Goal: Task Accomplishment & Management: Manage account settings

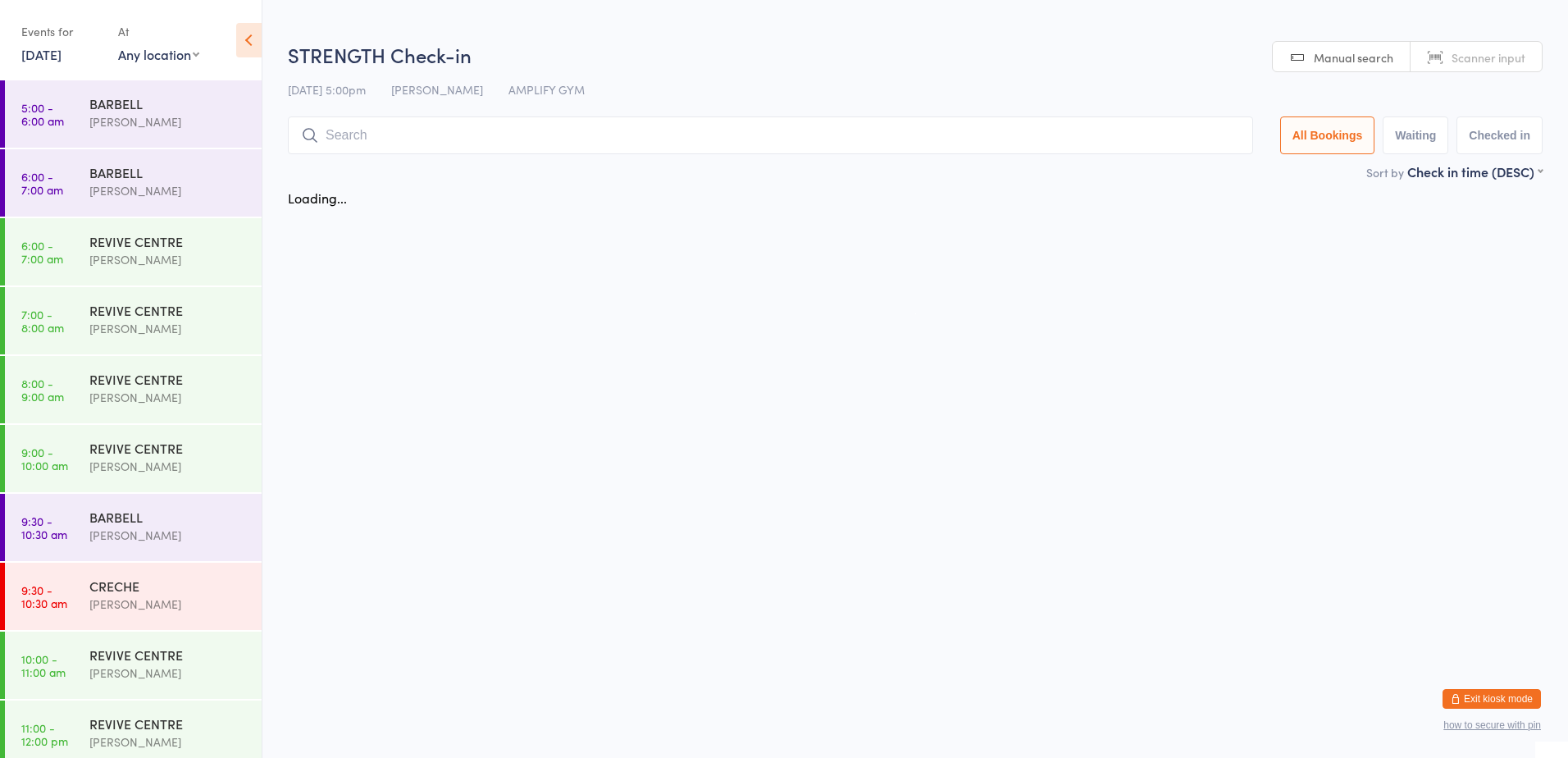
scroll to position [356, 0]
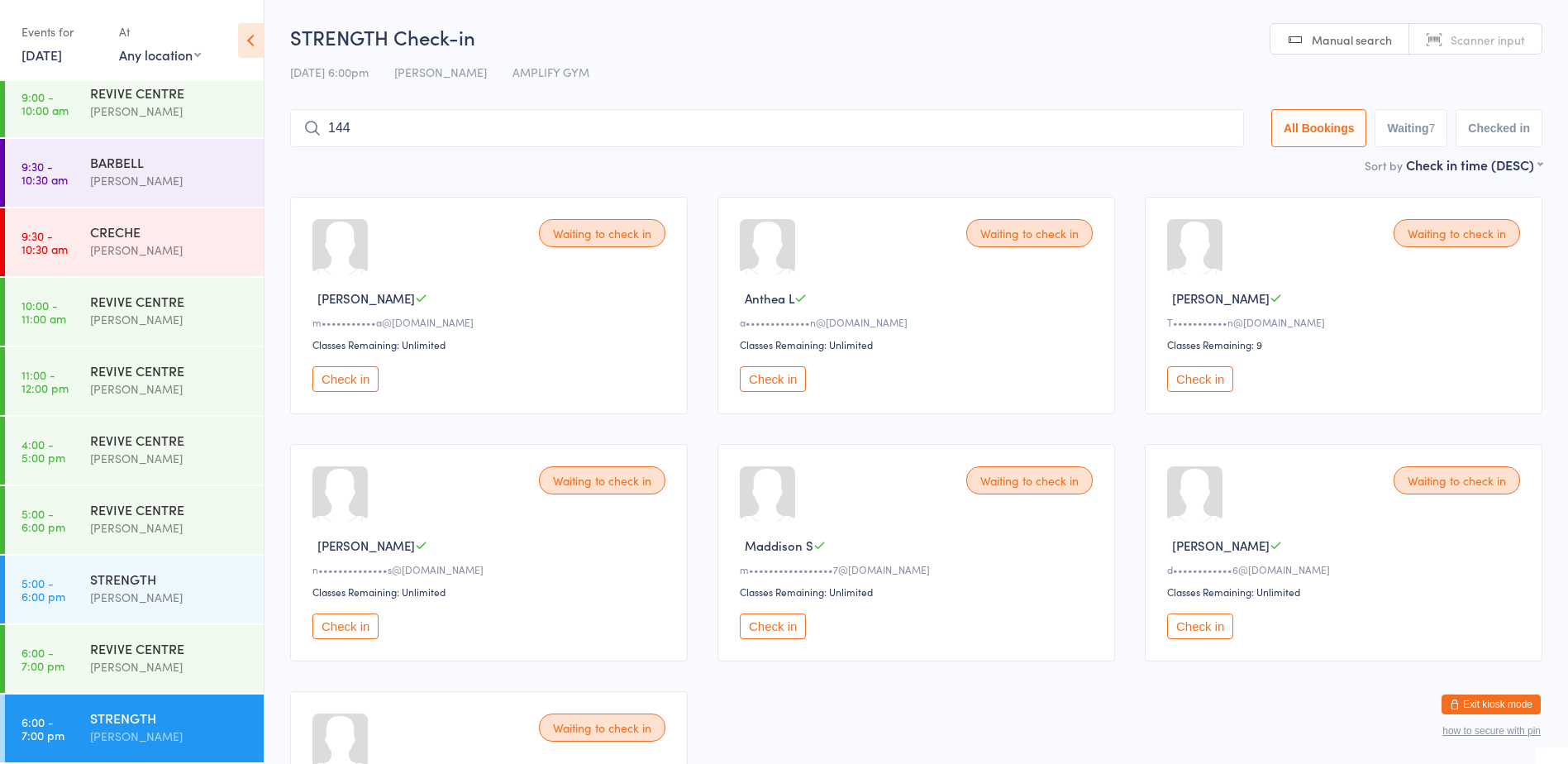
type input "1447"
type input "1591"
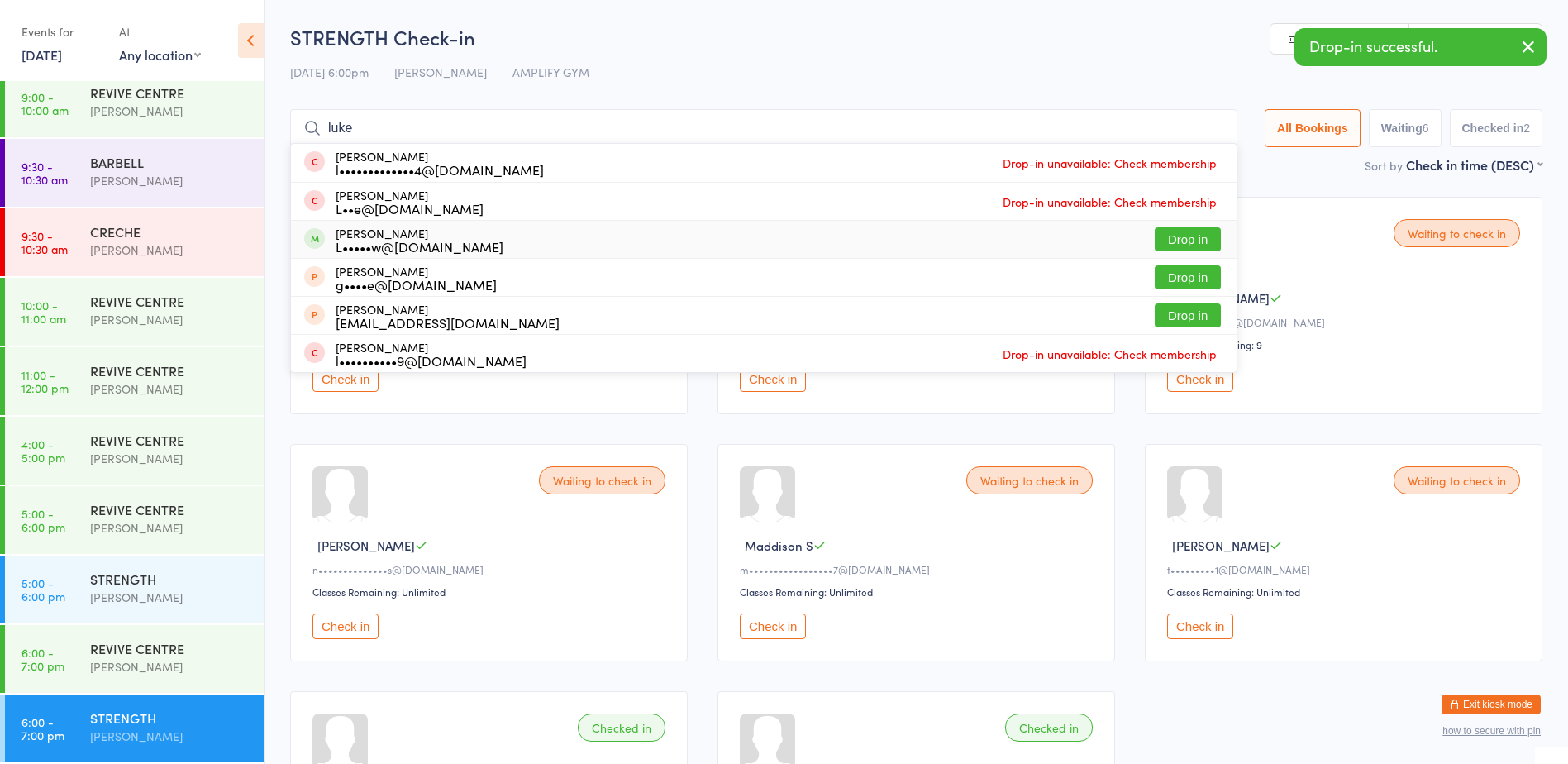
type input "luke"
click at [1166, 236] on button "Drop in" at bounding box center [1187, 239] width 66 height 24
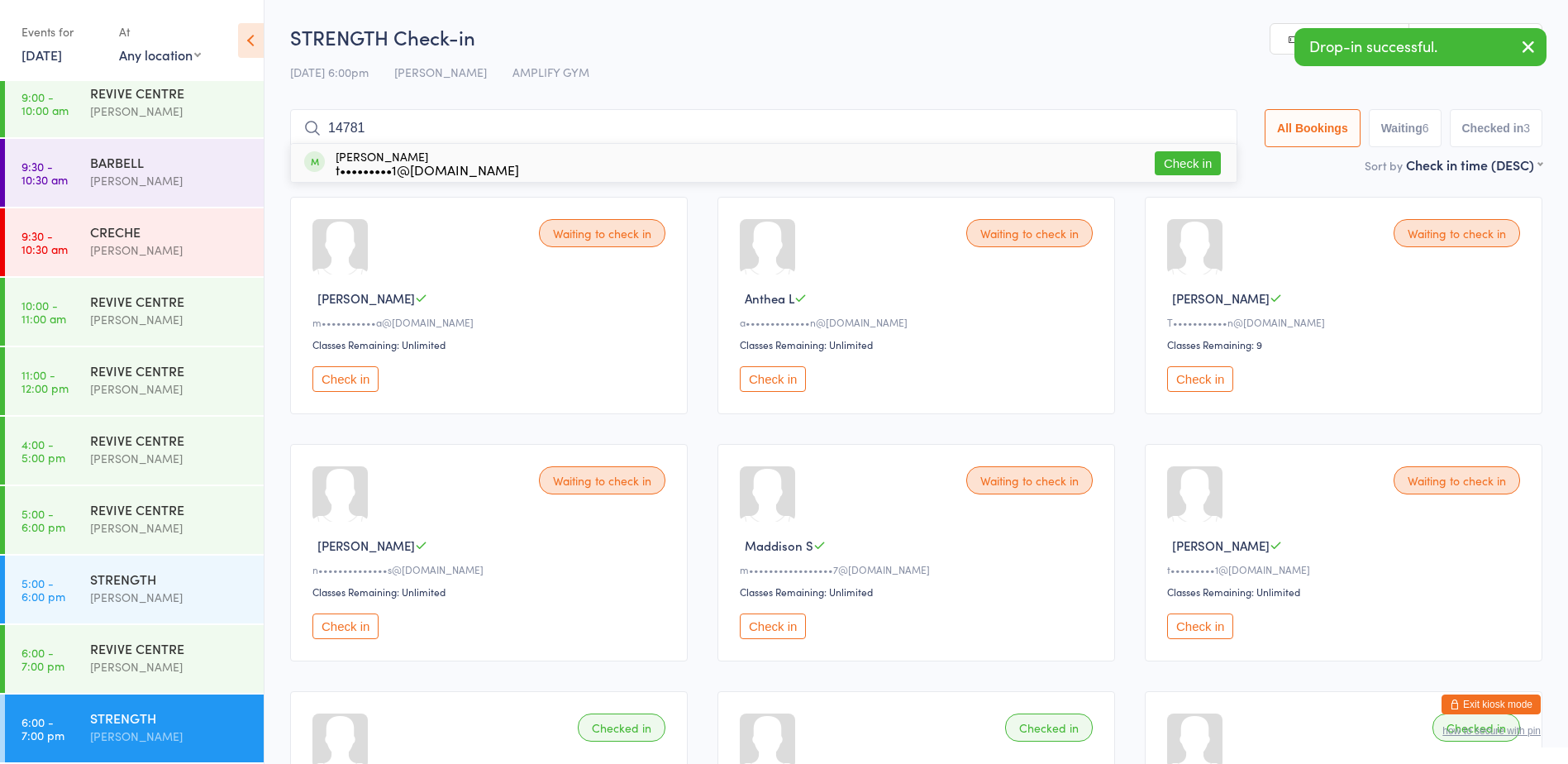
type input "147810"
type input "21"
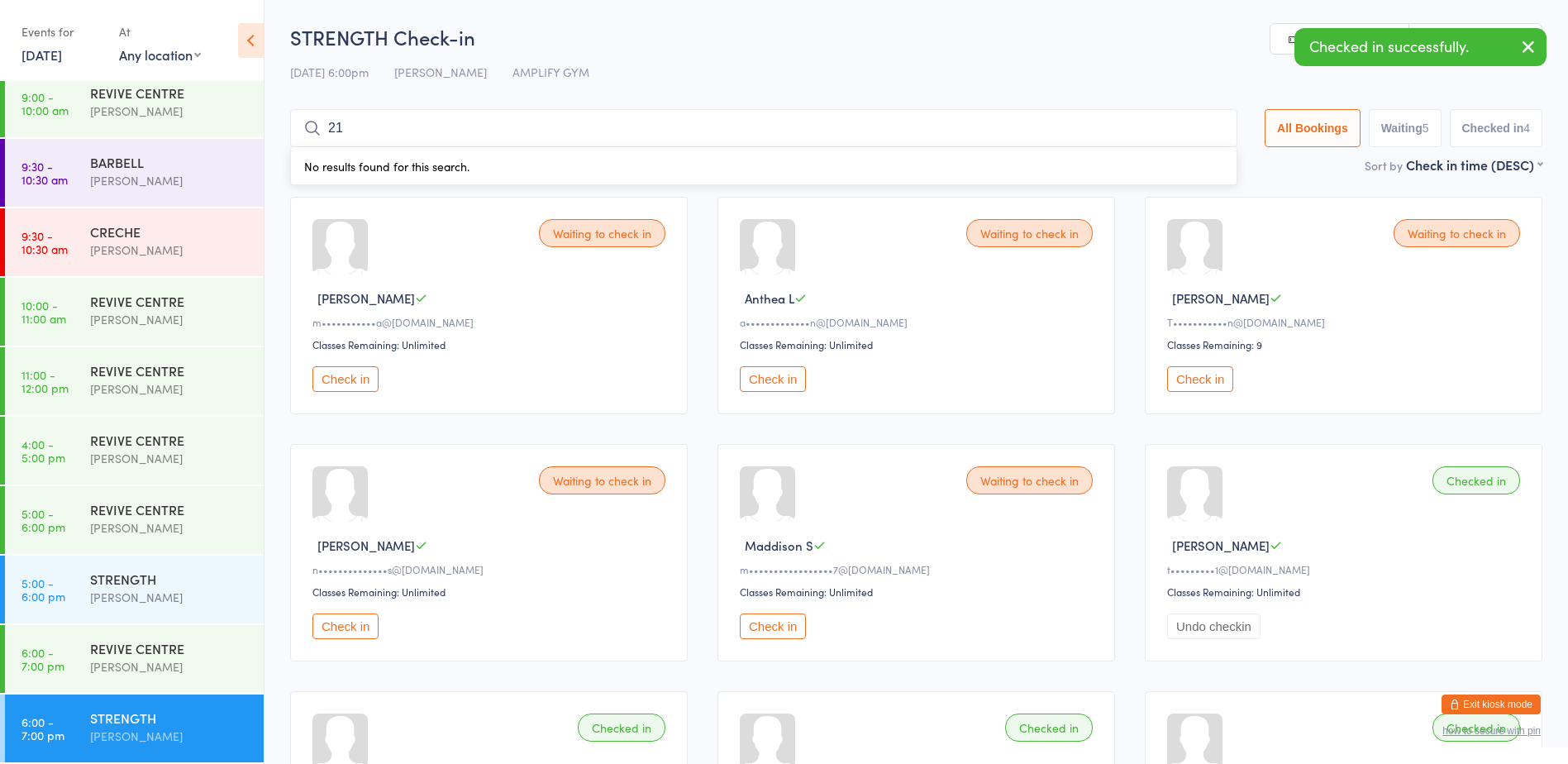
click at [1209, 125] on input "21" at bounding box center [763, 129] width 947 height 38
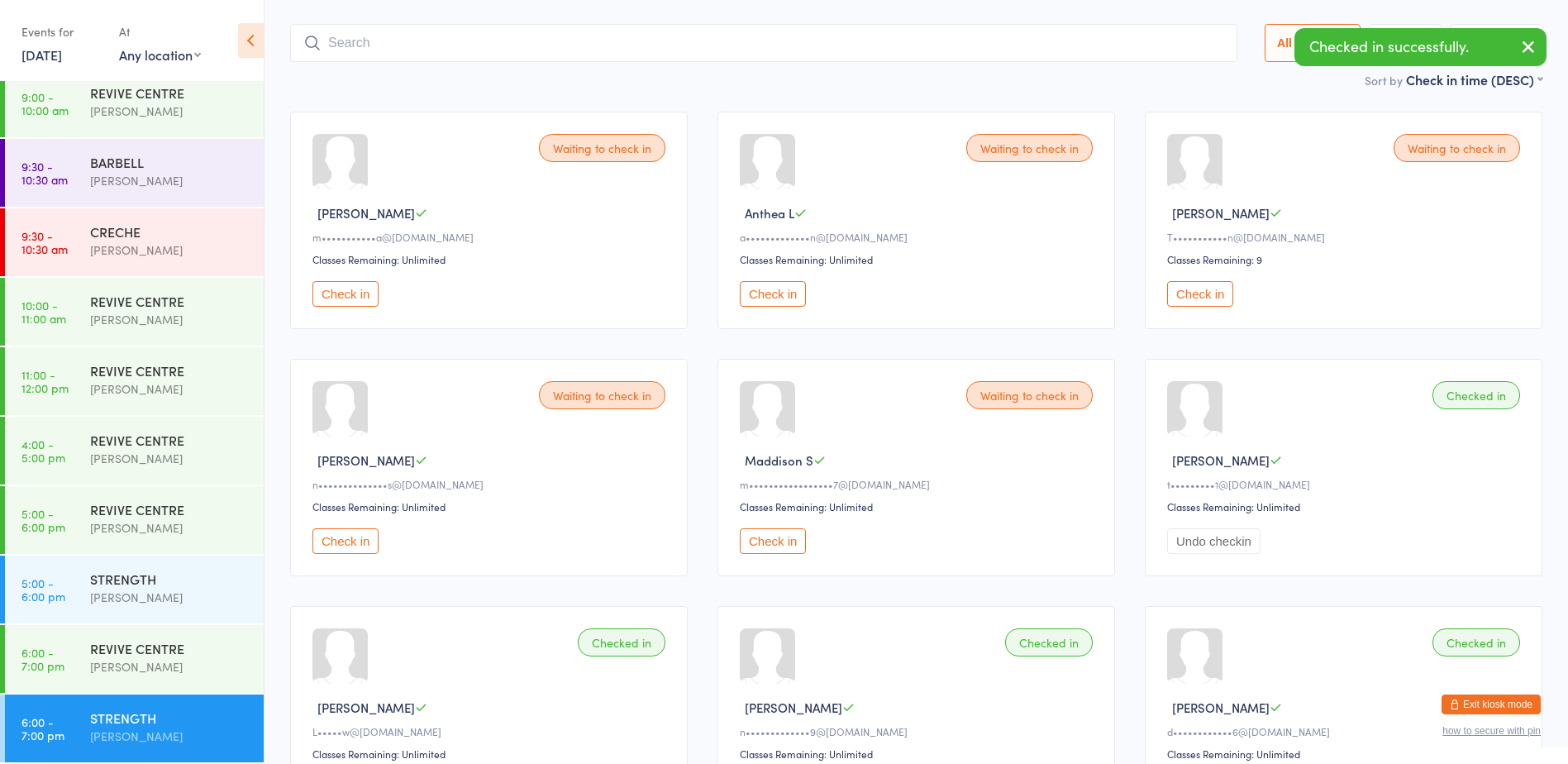
scroll to position [109, 0]
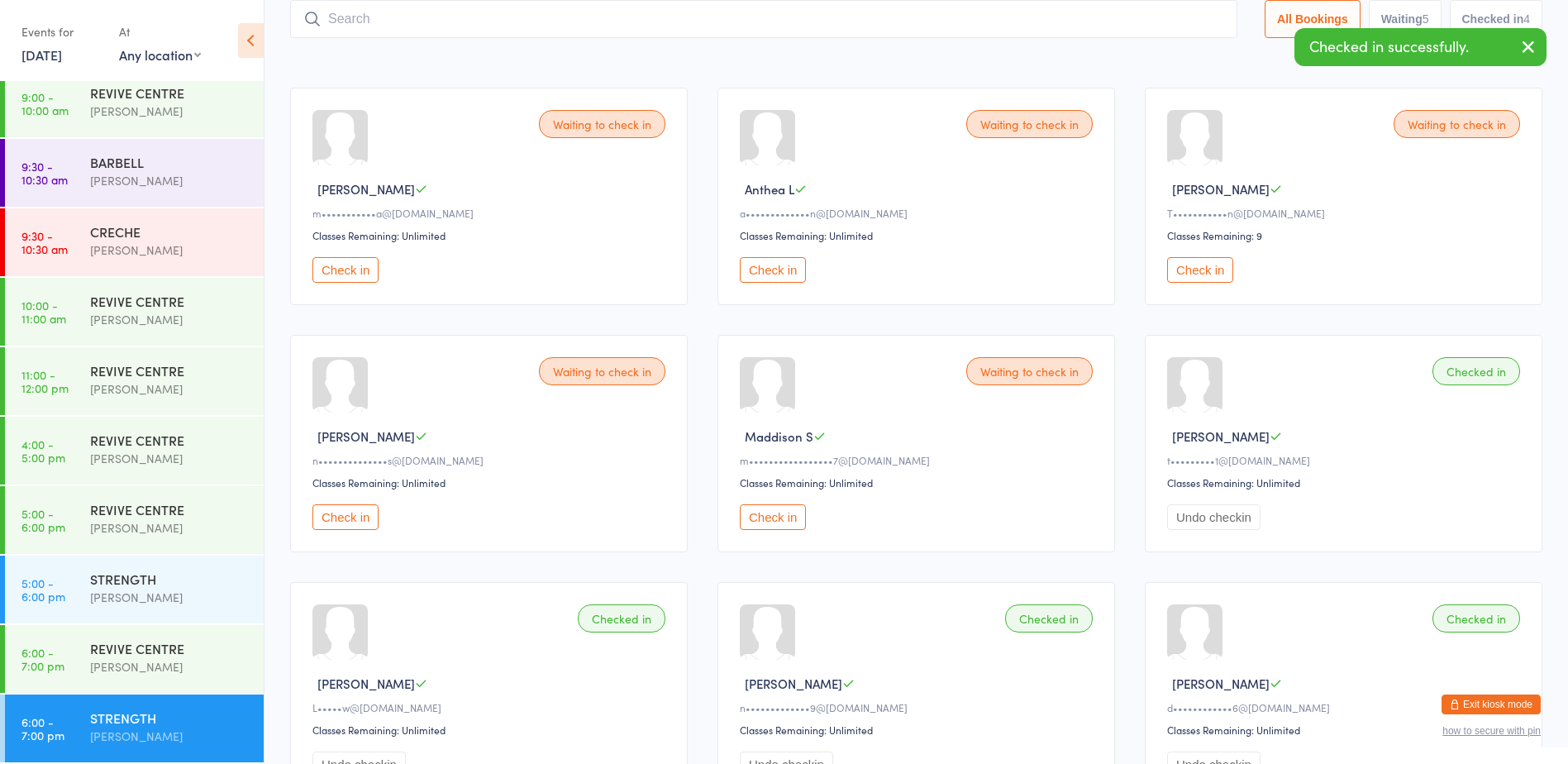
click at [751, 268] on button "Check in" at bounding box center [772, 270] width 66 height 26
click at [419, 9] on input "search" at bounding box center [763, 19] width 947 height 38
type input "1544"
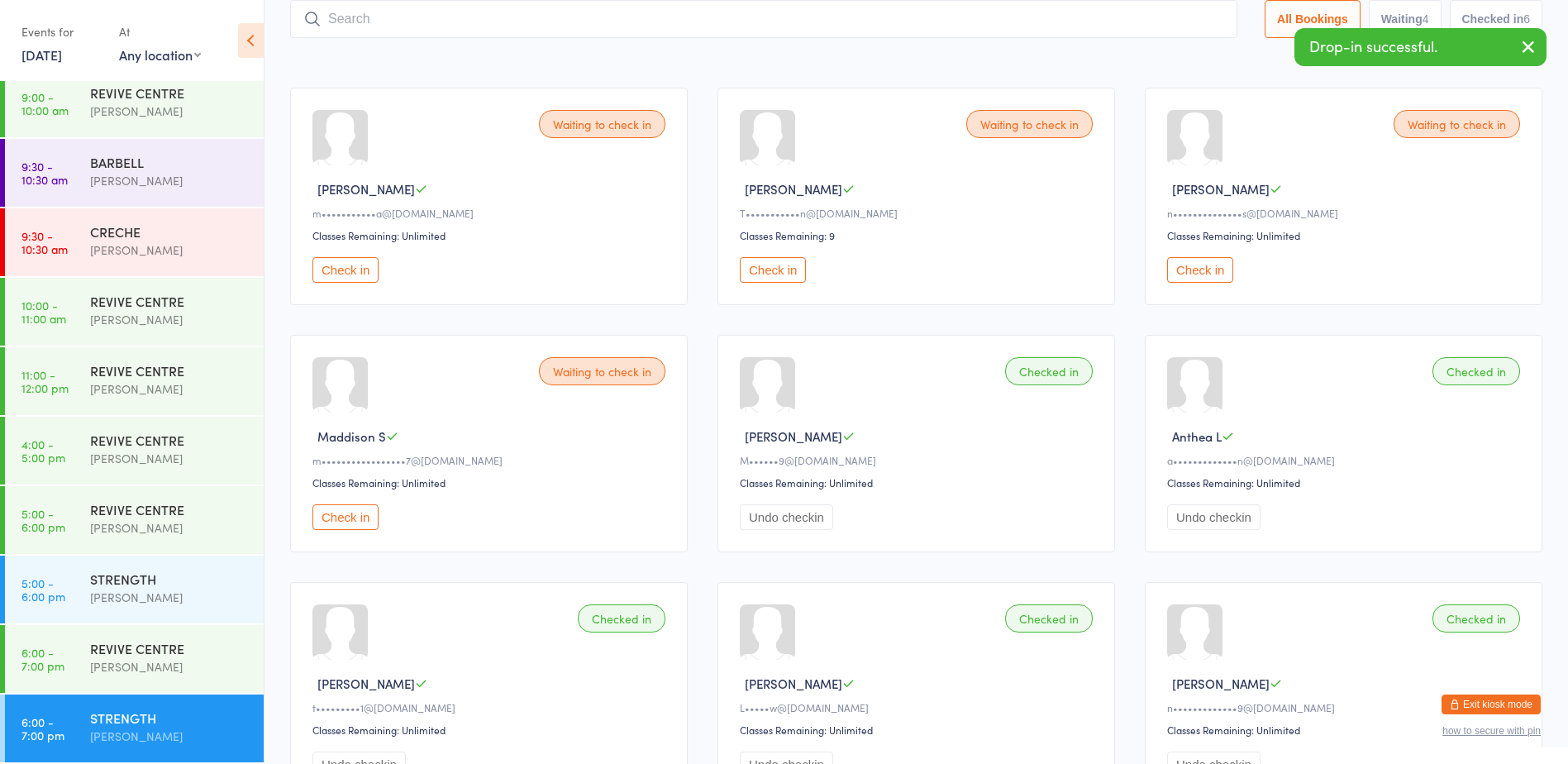
click at [796, 269] on button "Check in" at bounding box center [772, 270] width 66 height 26
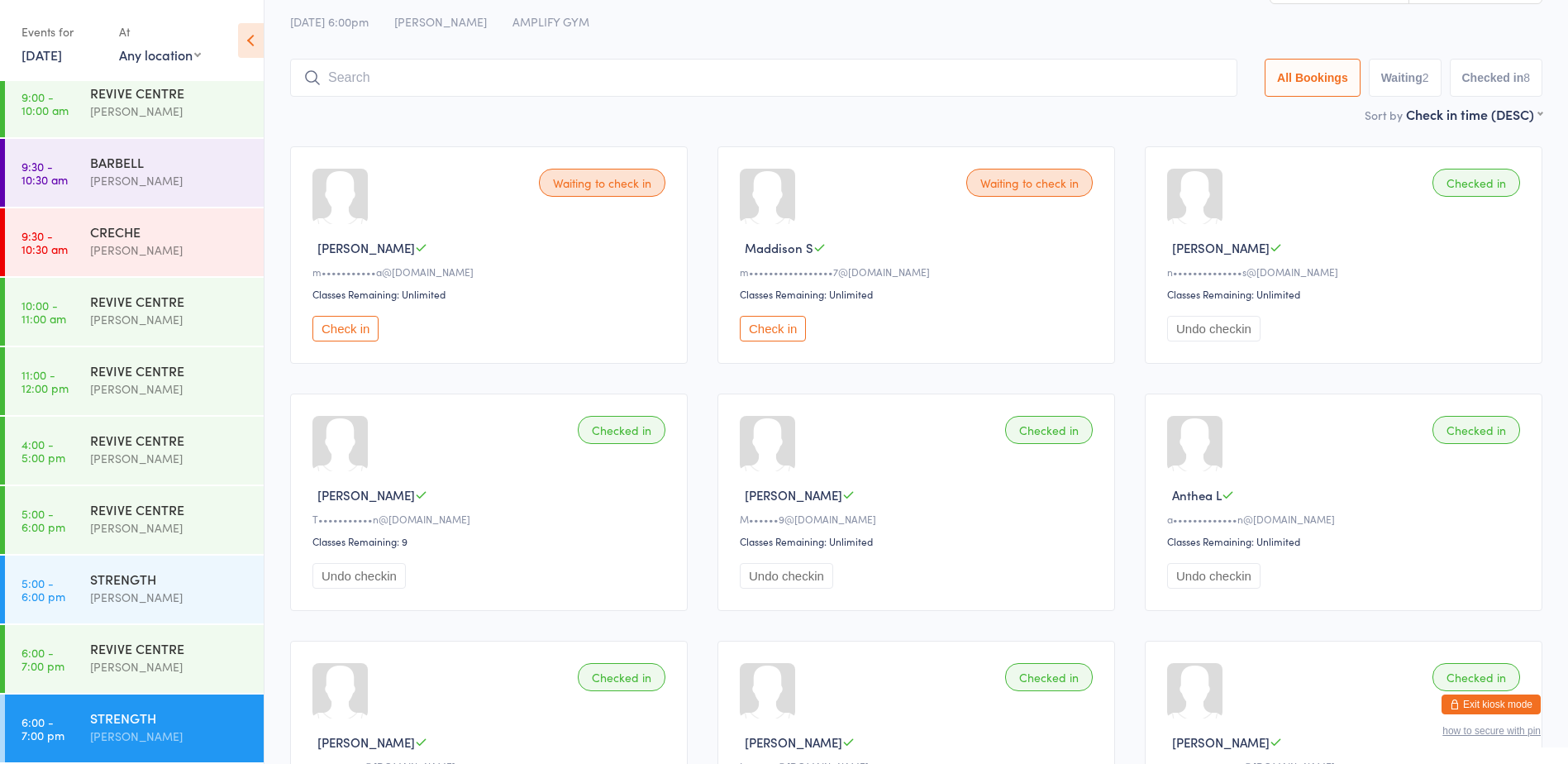
scroll to position [0, 0]
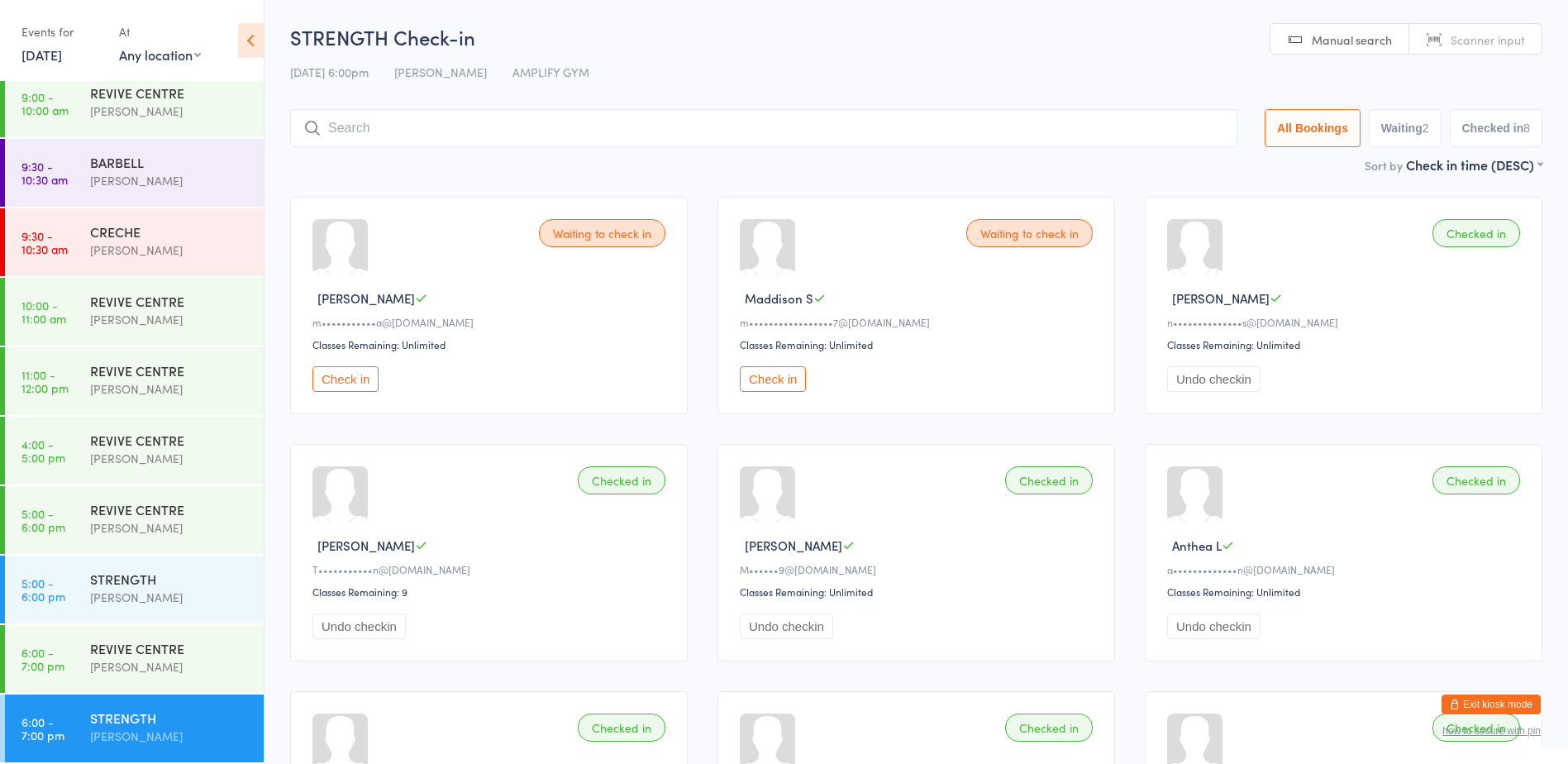
click at [361, 389] on button "Check in" at bounding box center [345, 379] width 66 height 26
click at [331, 127] on input "search" at bounding box center [763, 129] width 947 height 38
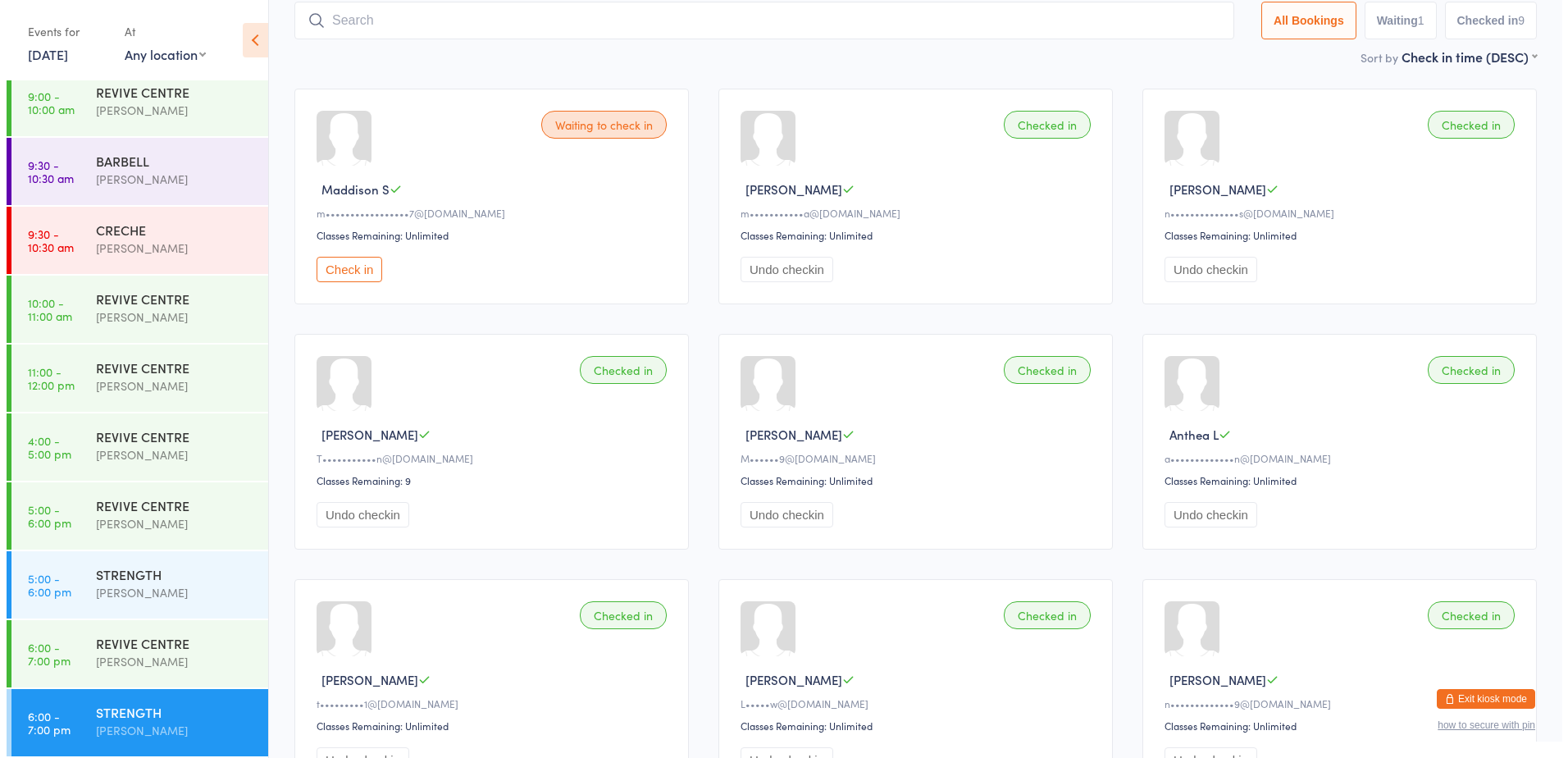
scroll to position [109, 0]
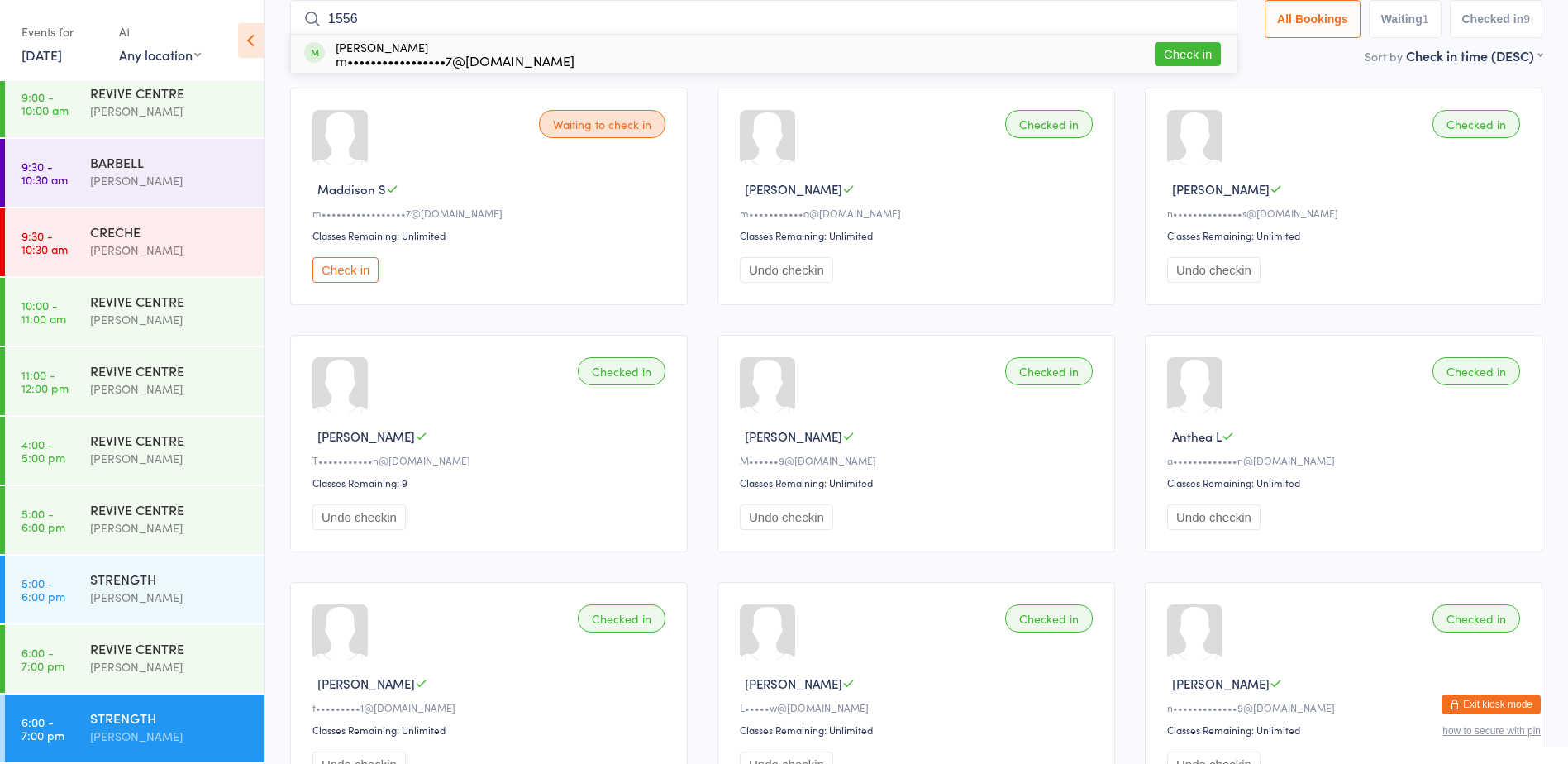
type input "1556"
click at [1193, 51] on button "Check in" at bounding box center [1187, 54] width 66 height 24
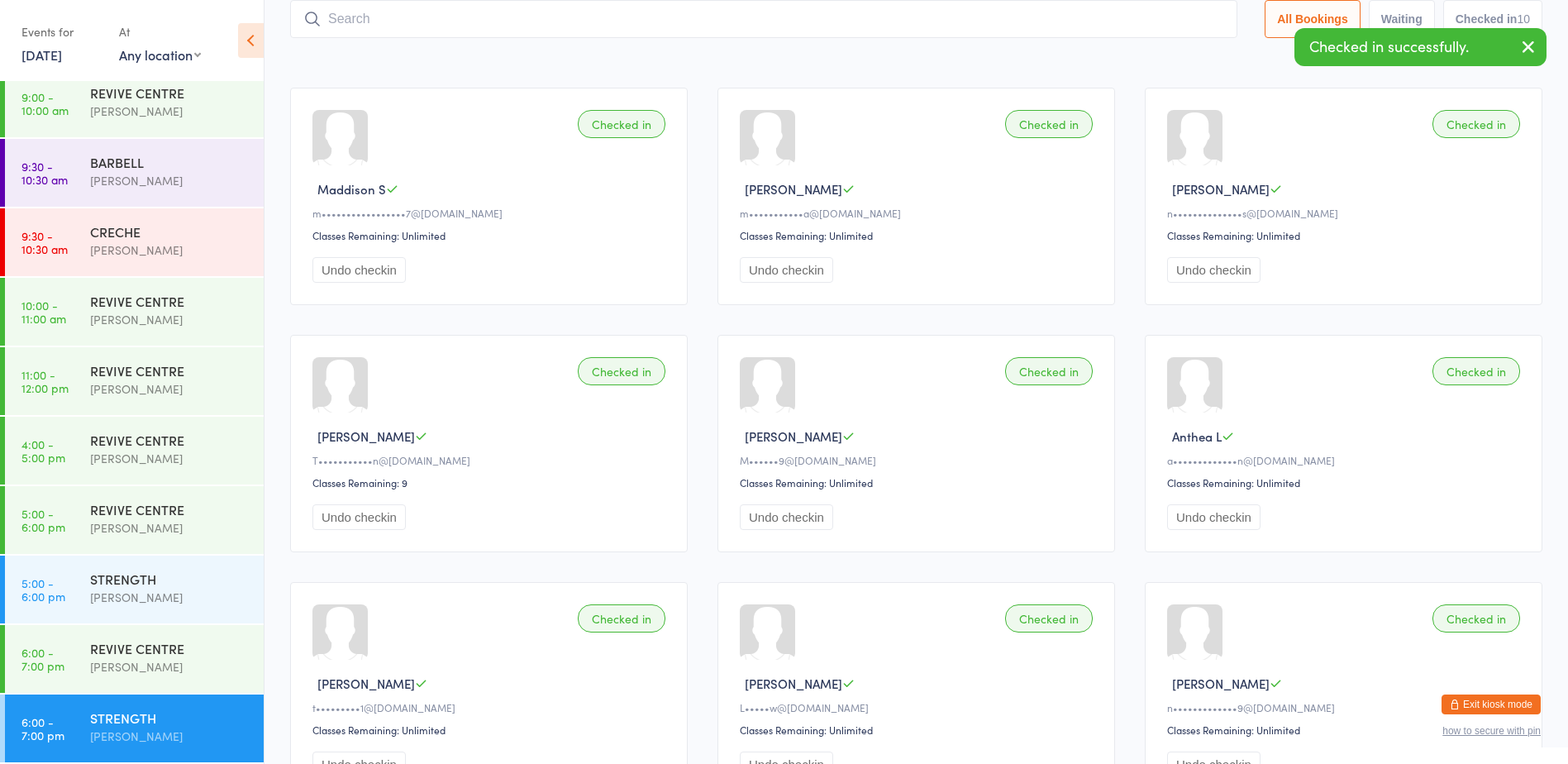
click at [1468, 697] on button "Exit kiosk mode" at bounding box center [1490, 704] width 99 height 20
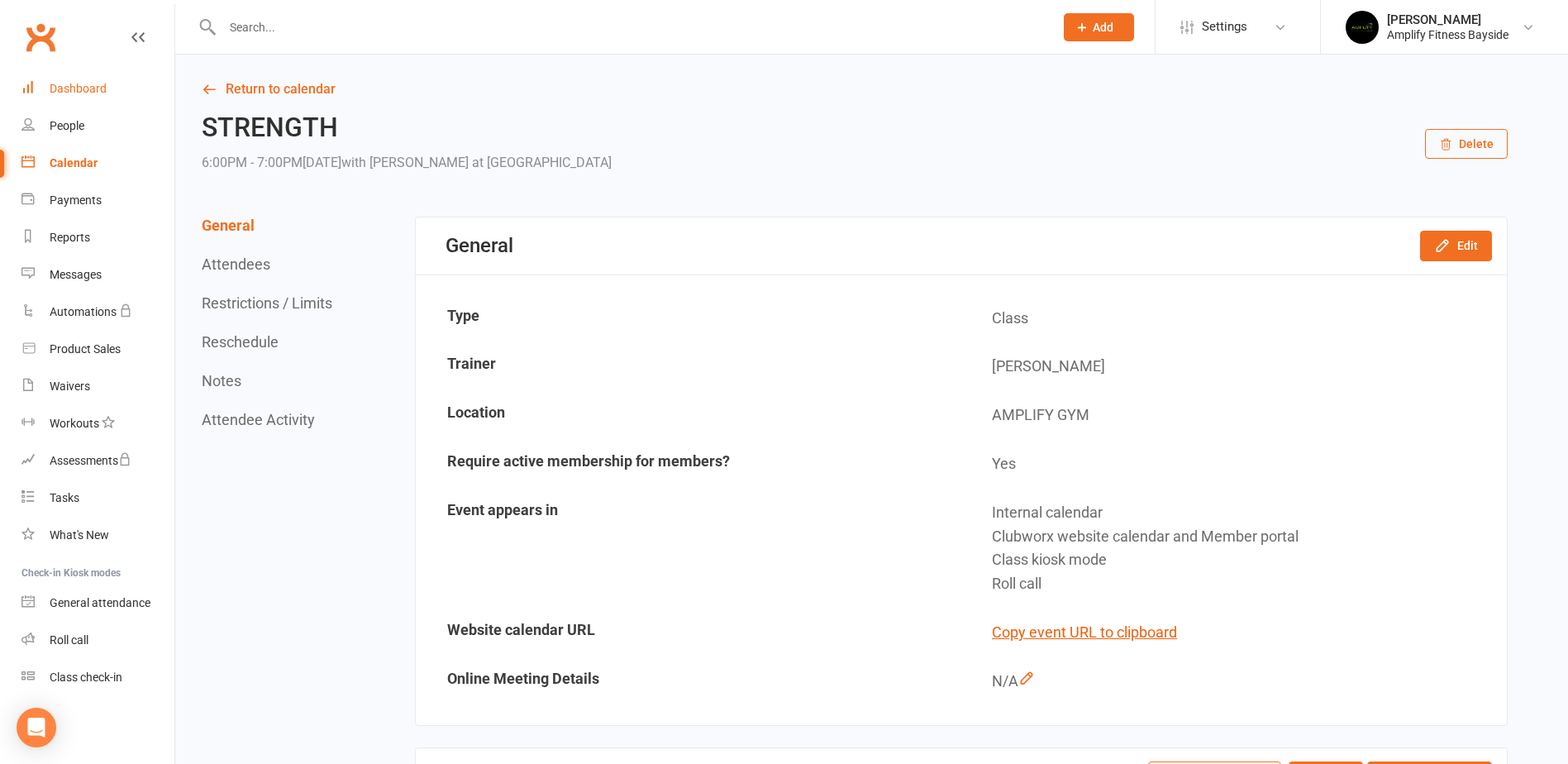
click at [83, 81] on link "Dashboard" at bounding box center [97, 88] width 153 height 37
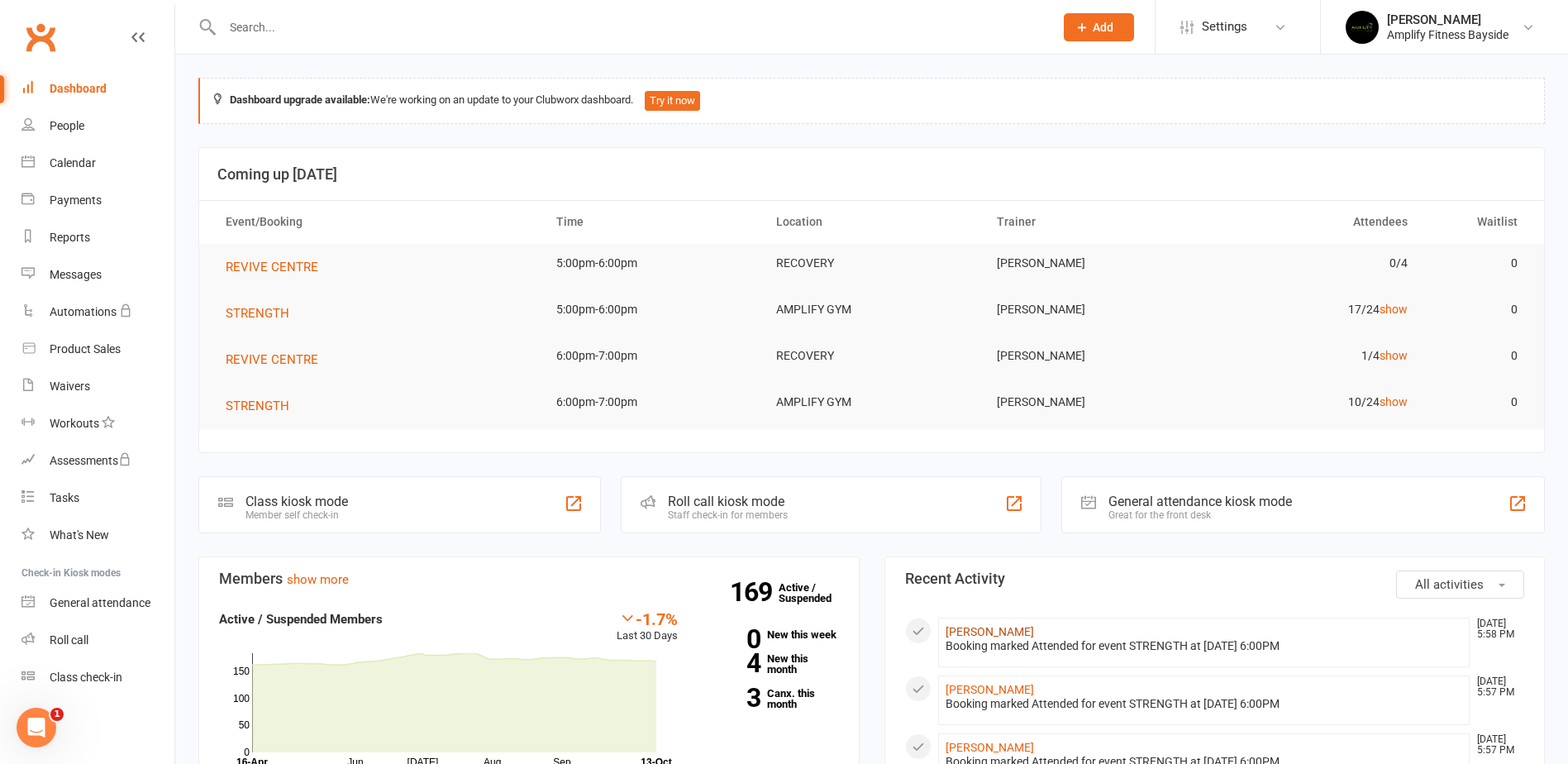
click at [982, 630] on link "[PERSON_NAME]" at bounding box center [989, 632] width 88 height 13
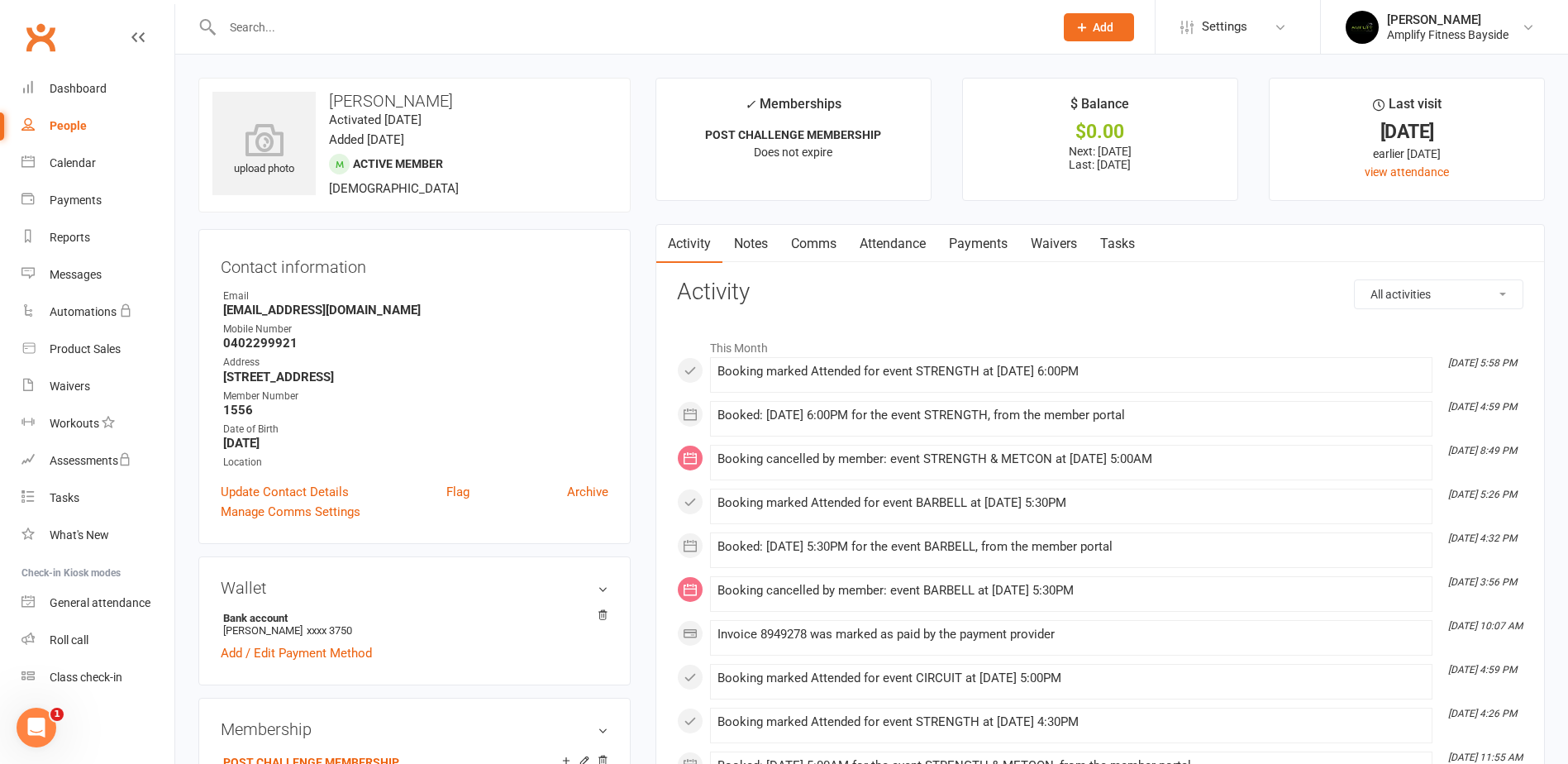
click at [995, 253] on link "Payments" at bounding box center [978, 244] width 82 height 38
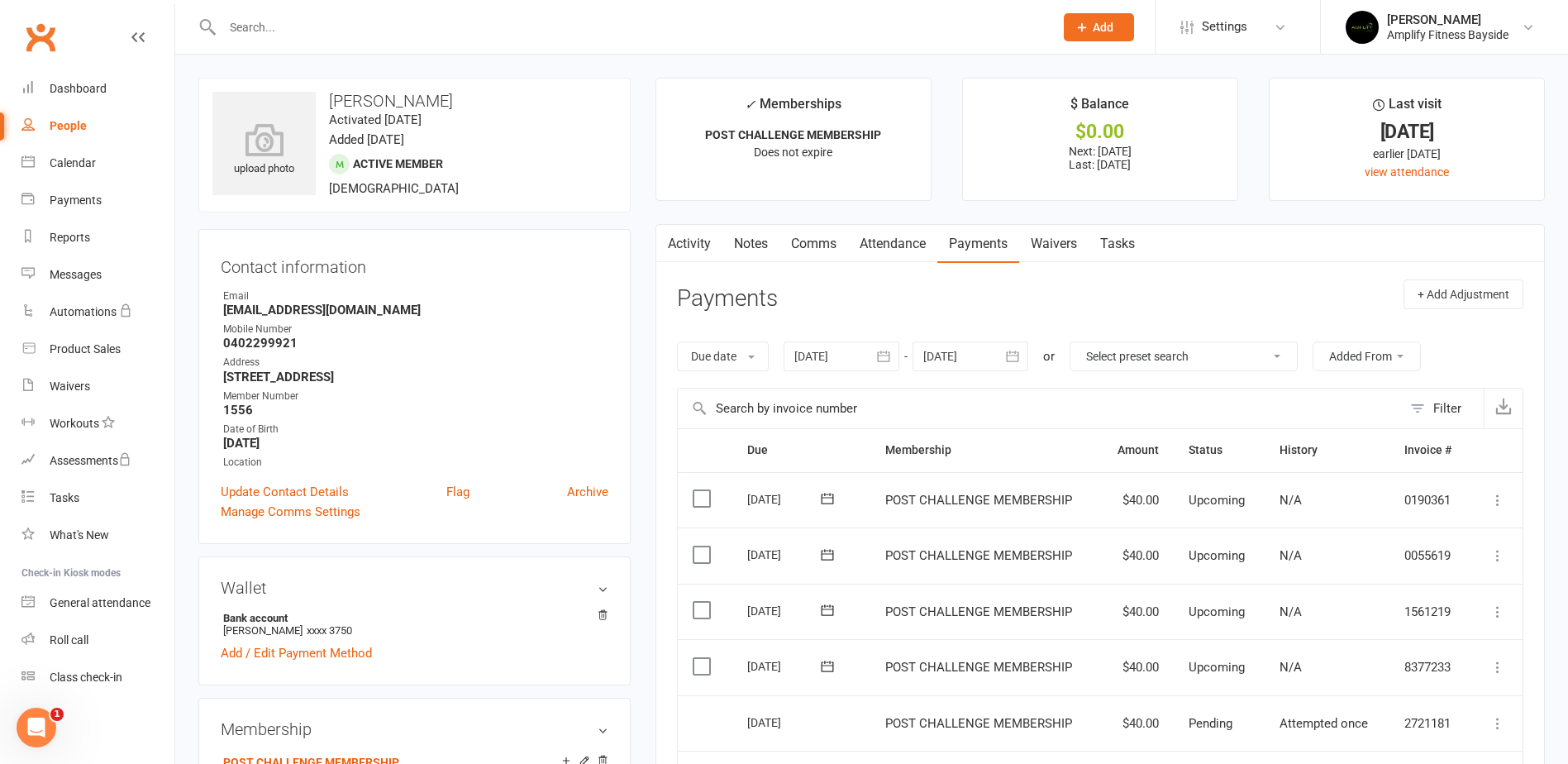
click at [869, 356] on div at bounding box center [841, 356] width 116 height 30
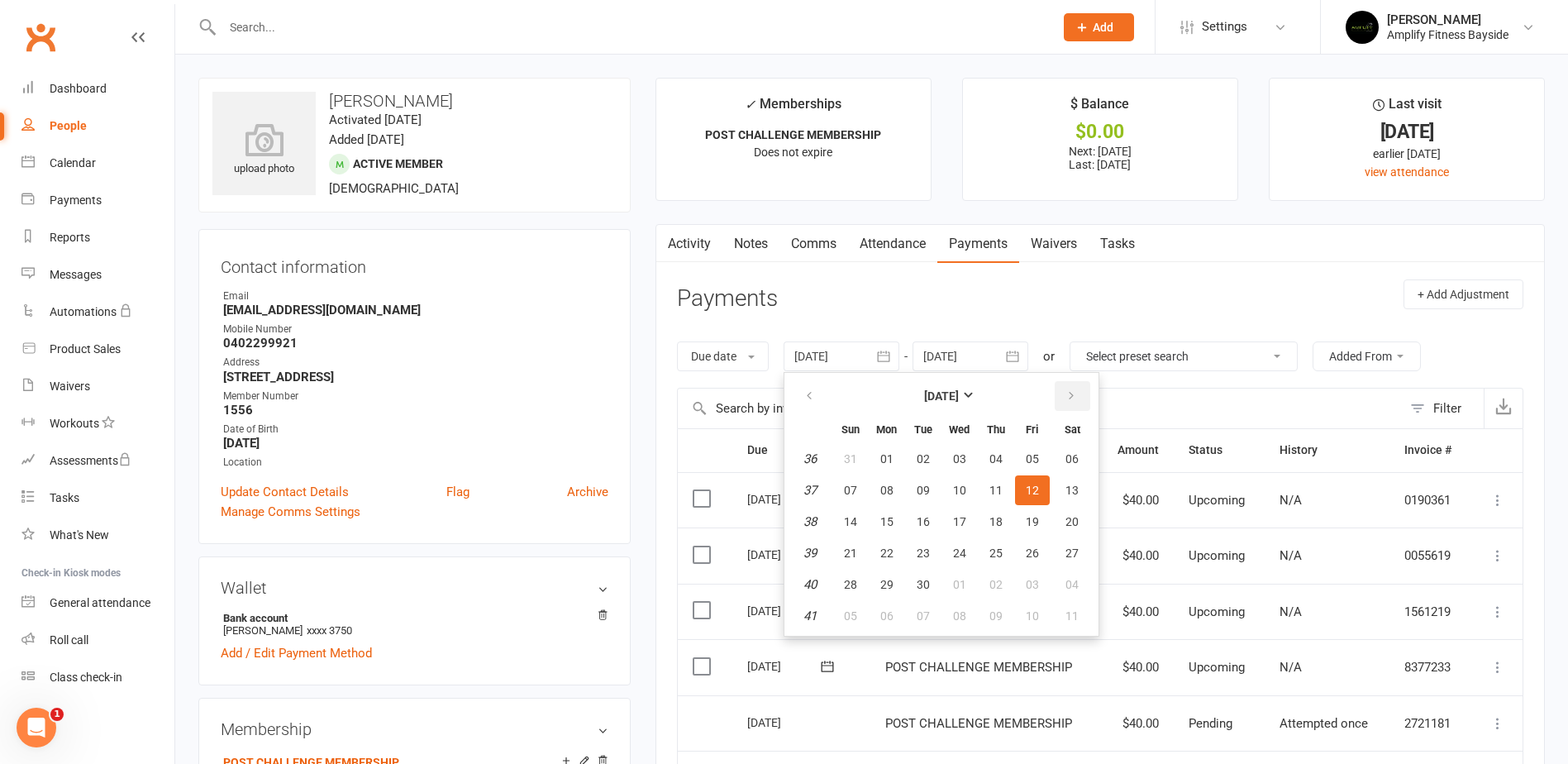
click at [1072, 391] on icon "button" at bounding box center [1071, 396] width 12 height 13
click at [881, 483] on button "03" at bounding box center [887, 489] width 35 height 30
type input "[DATE]"
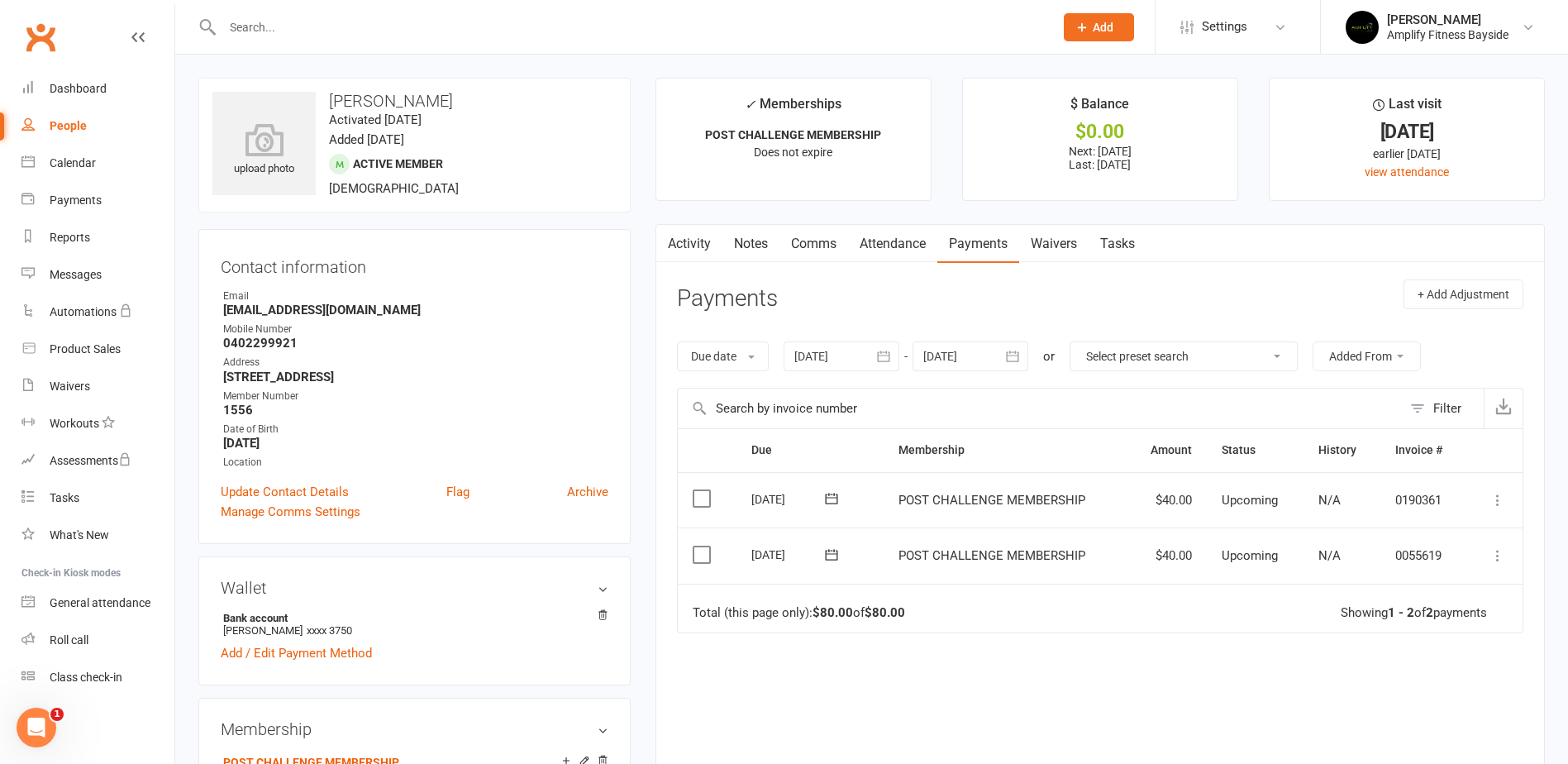
click at [1016, 349] on icon "button" at bounding box center [1011, 356] width 16 height 16
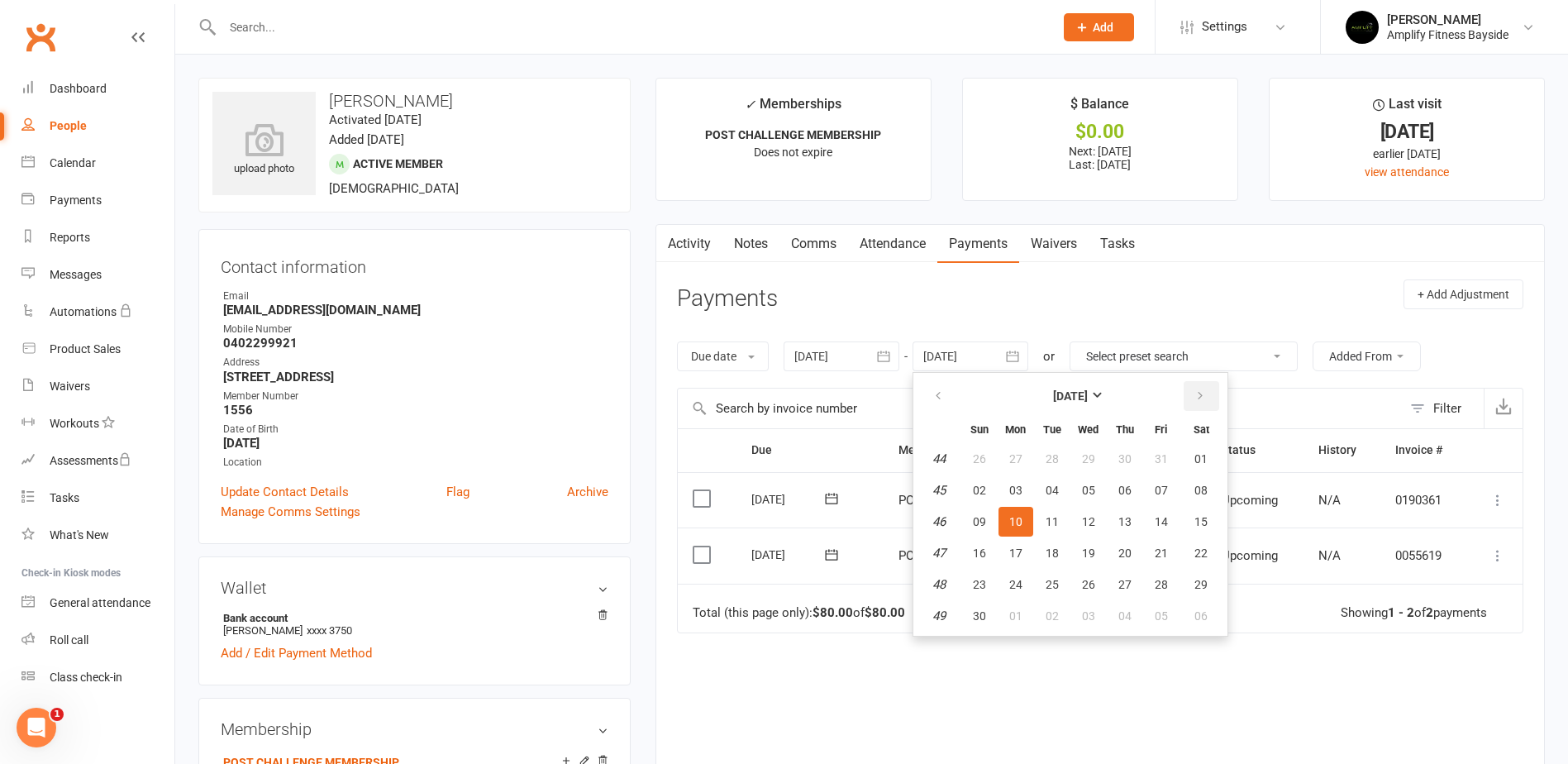
click at [1196, 390] on icon "button" at bounding box center [1200, 396] width 12 height 13
click at [1162, 460] on span "05" at bounding box center [1161, 459] width 13 height 13
type input "[DATE]"
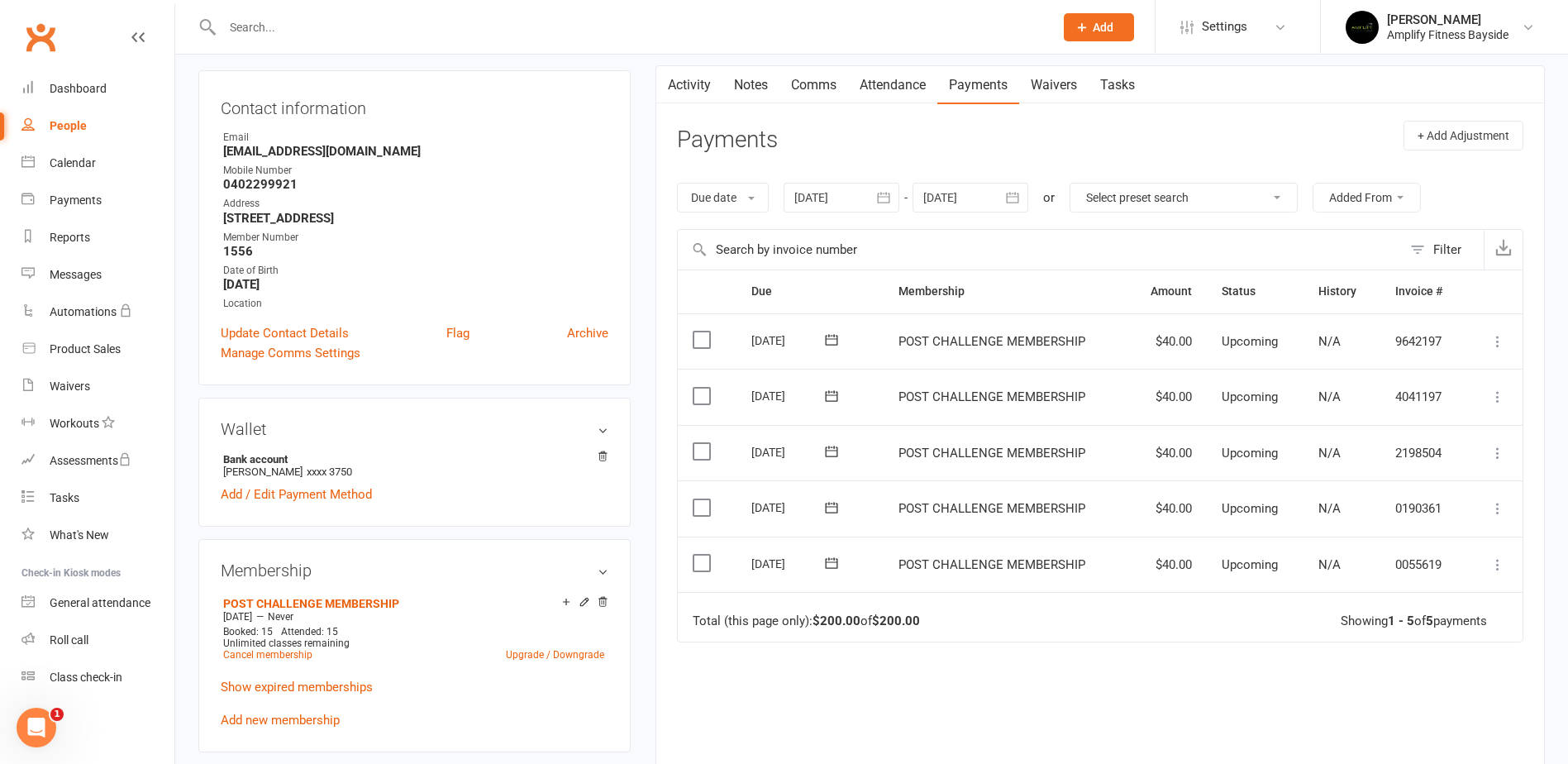
scroll to position [165, 0]
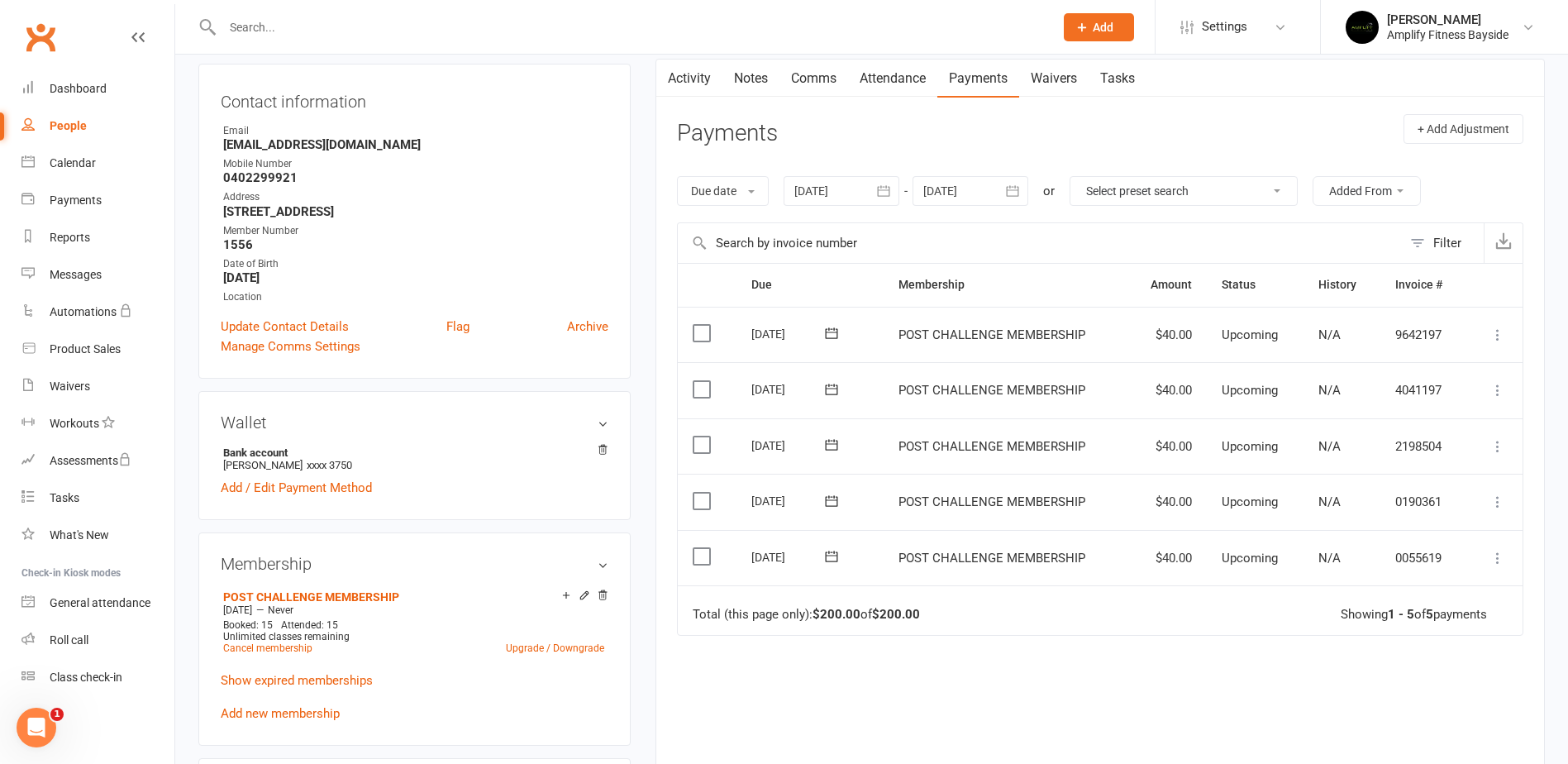
click at [706, 552] on label at bounding box center [703, 556] width 22 height 16
click at [703, 548] on input "checkbox" at bounding box center [698, 548] width 11 height 0
click at [694, 508] on label at bounding box center [703, 500] width 22 height 16
click at [694, 492] on input "checkbox" at bounding box center [698, 492] width 11 height 0
click at [700, 450] on label at bounding box center [703, 444] width 22 height 16
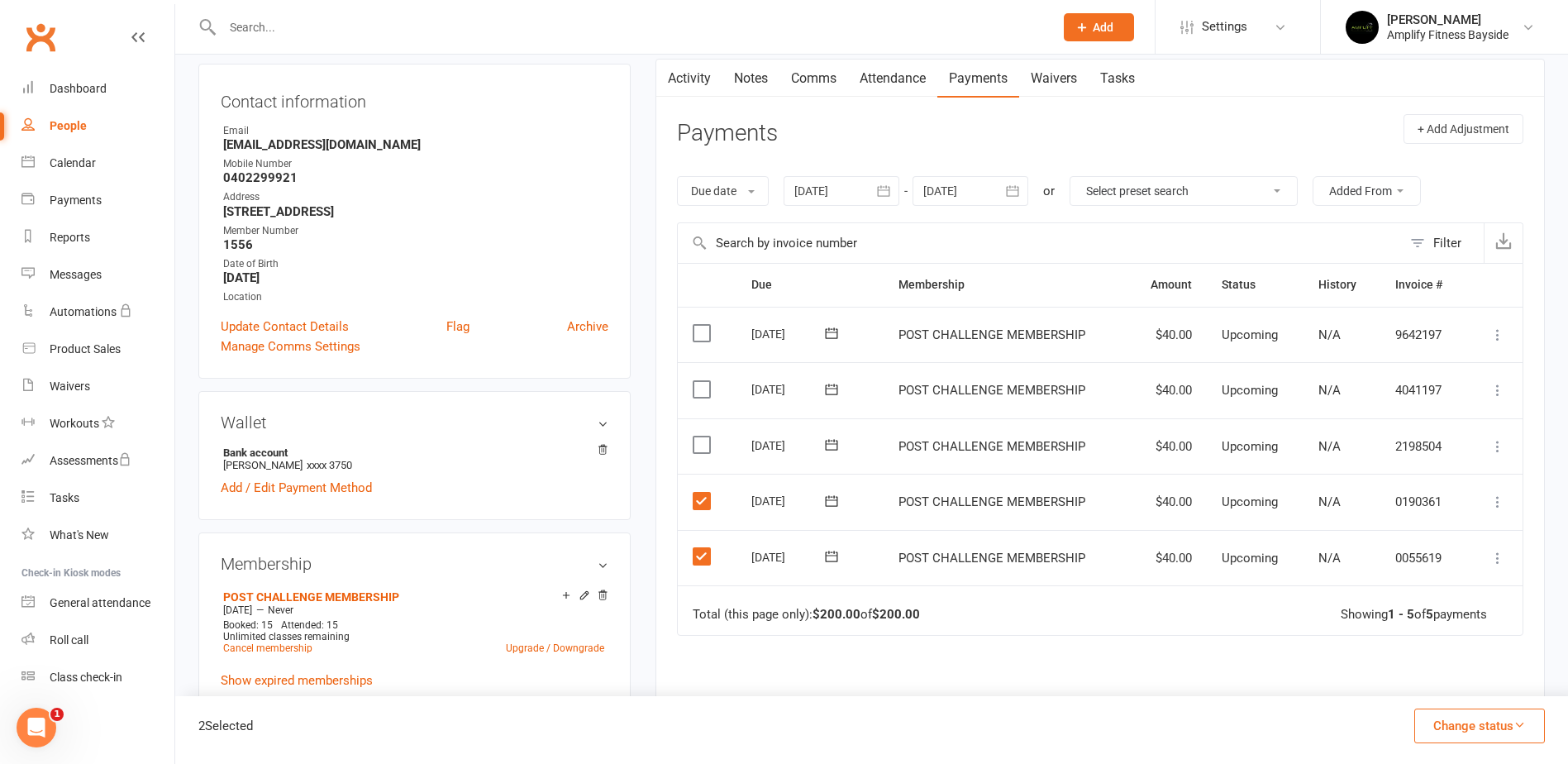
click at [700, 437] on input "checkbox" at bounding box center [698, 437] width 11 height 0
click at [700, 394] on label at bounding box center [703, 389] width 22 height 16
click at [700, 381] on input "checkbox" at bounding box center [698, 381] width 11 height 0
click at [701, 330] on label at bounding box center [703, 332] width 22 height 16
click at [701, 324] on input "checkbox" at bounding box center [698, 324] width 11 height 0
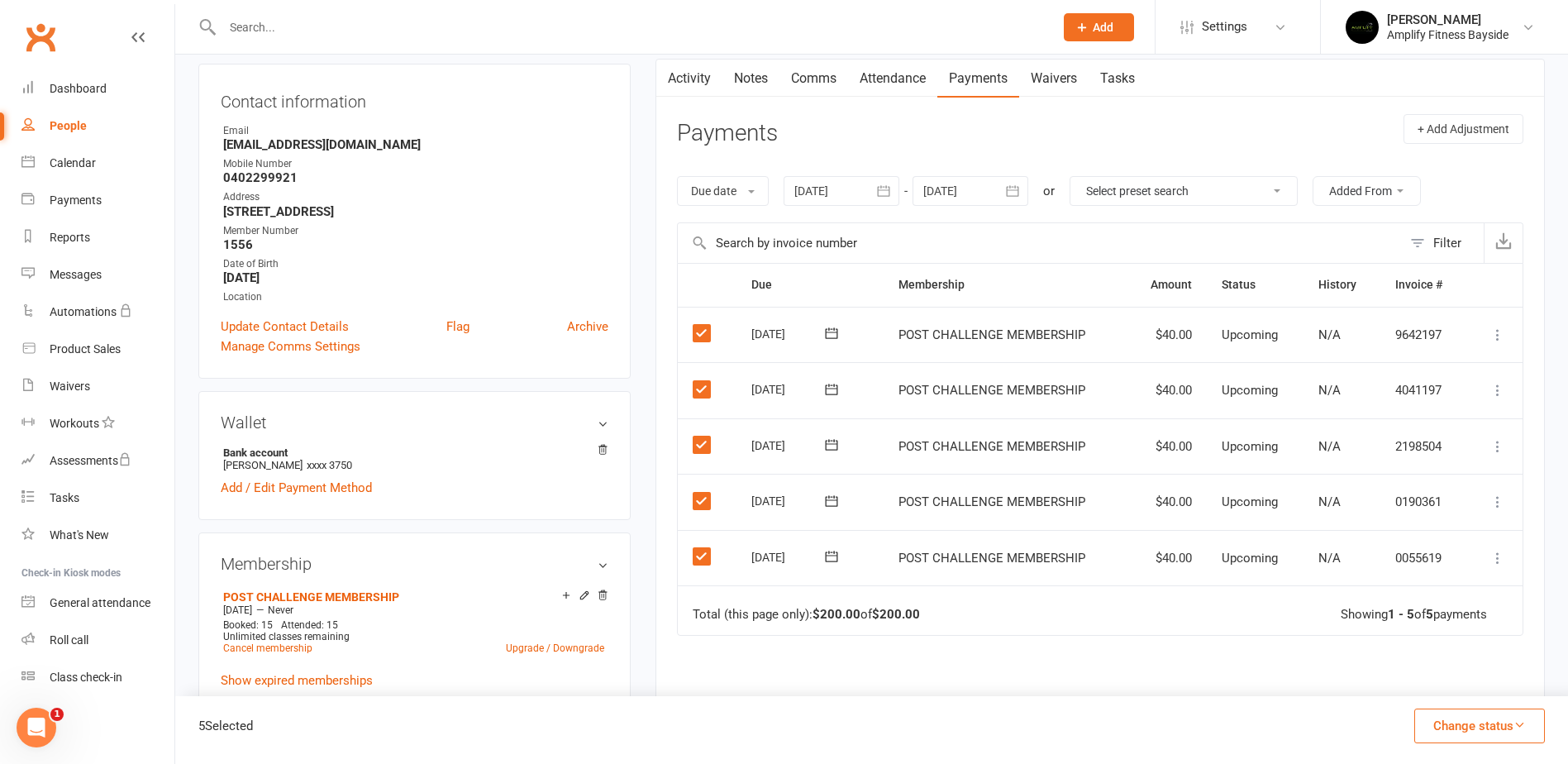
click at [1485, 733] on button "Change status" at bounding box center [1480, 726] width 131 height 35
click at [1438, 682] on link "Skipped" at bounding box center [1461, 680] width 164 height 33
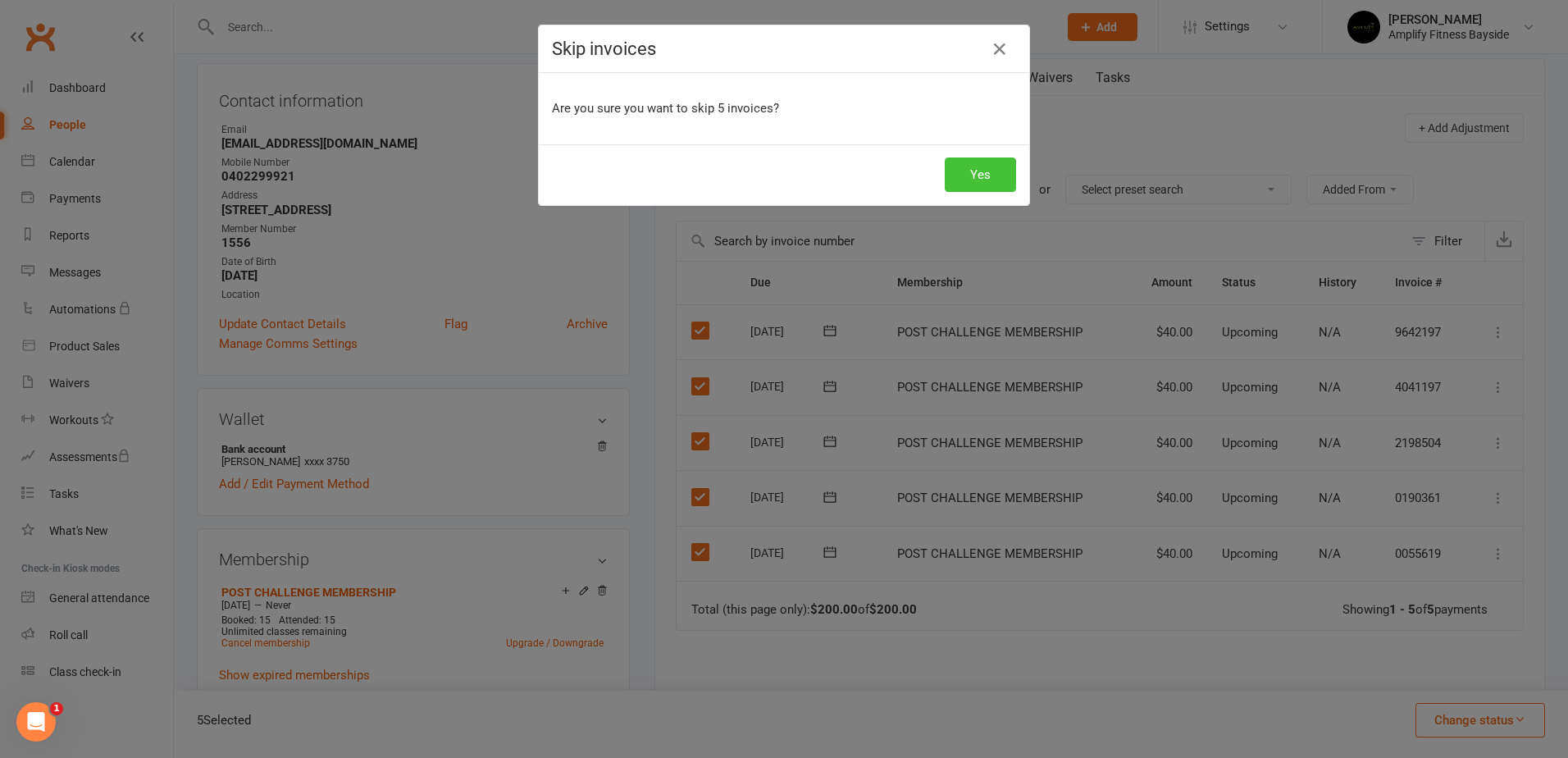
click at [994, 176] on button "Yes" at bounding box center [980, 174] width 71 height 34
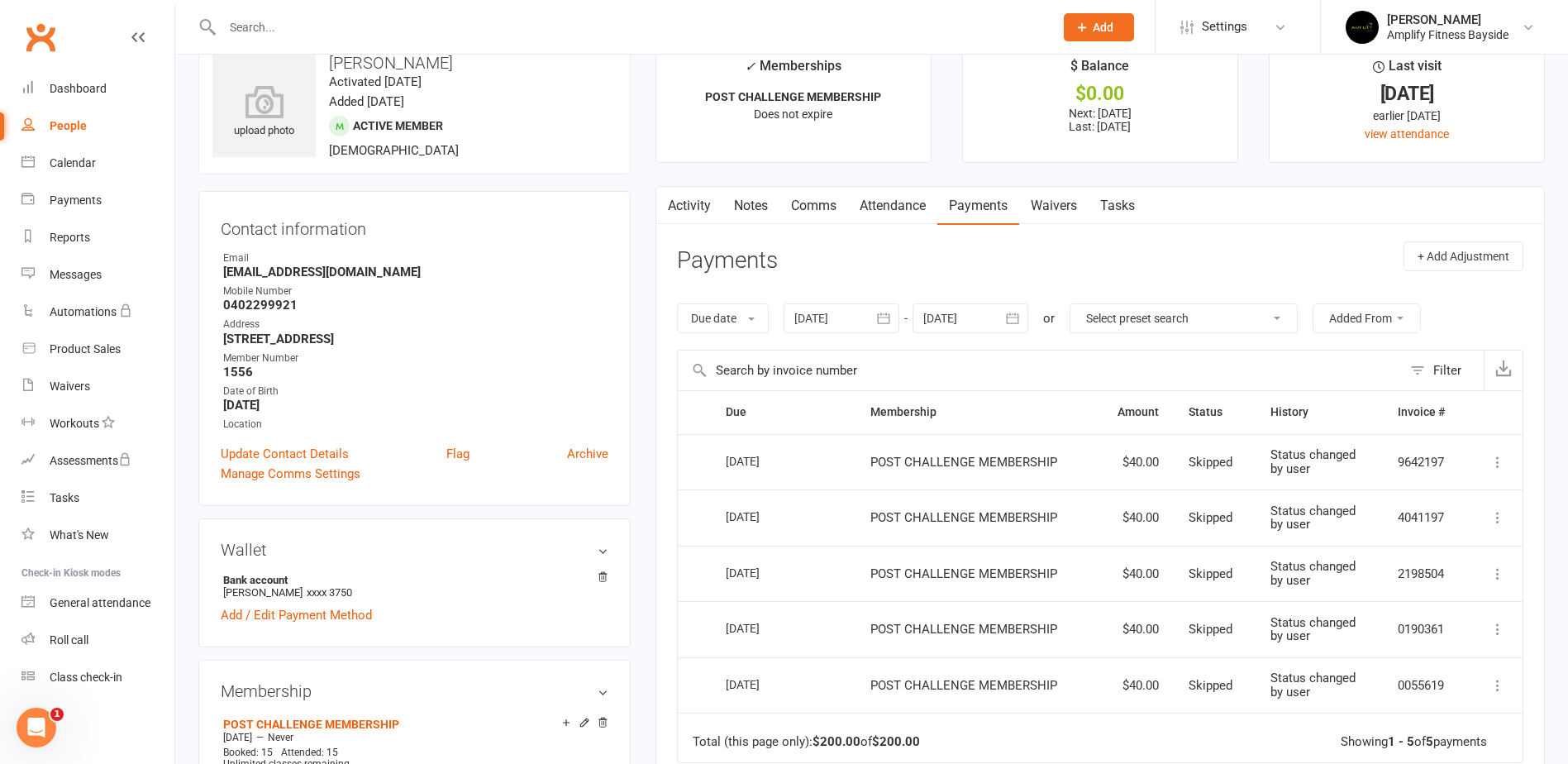
scroll to position [0, 0]
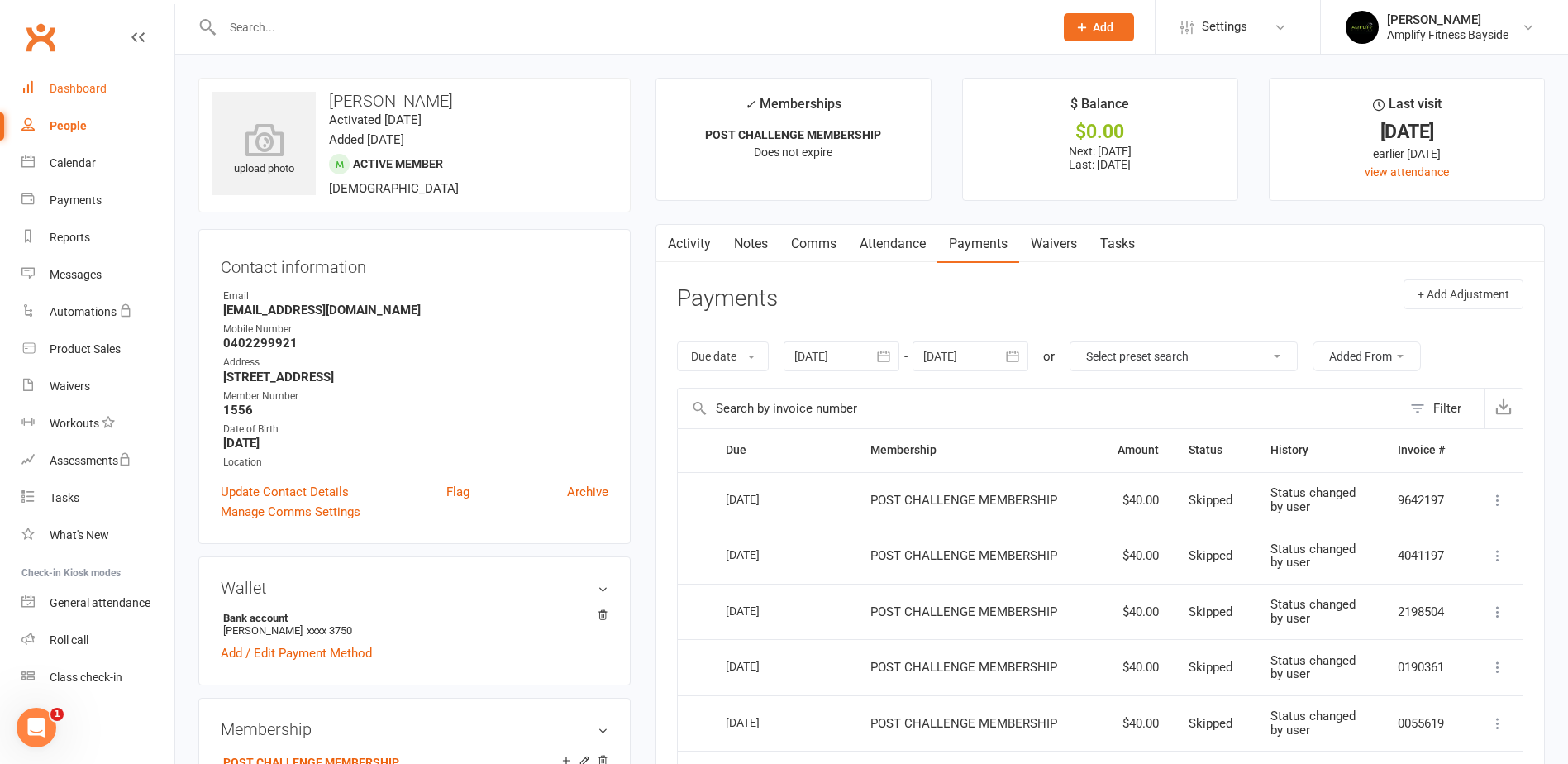
click at [62, 86] on div "Dashboard" at bounding box center [78, 88] width 57 height 13
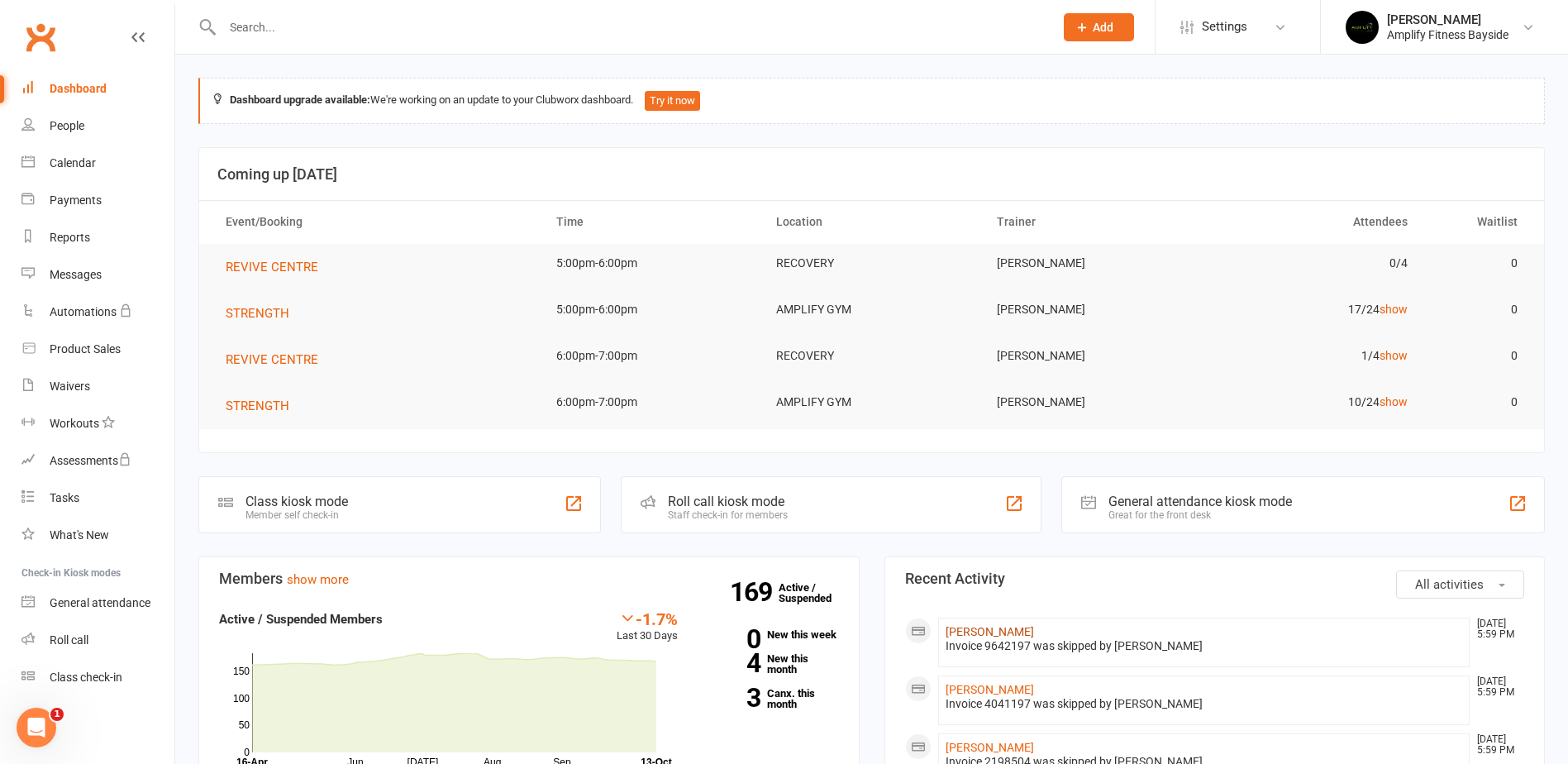
click at [1020, 631] on link "[PERSON_NAME]" at bounding box center [989, 632] width 88 height 13
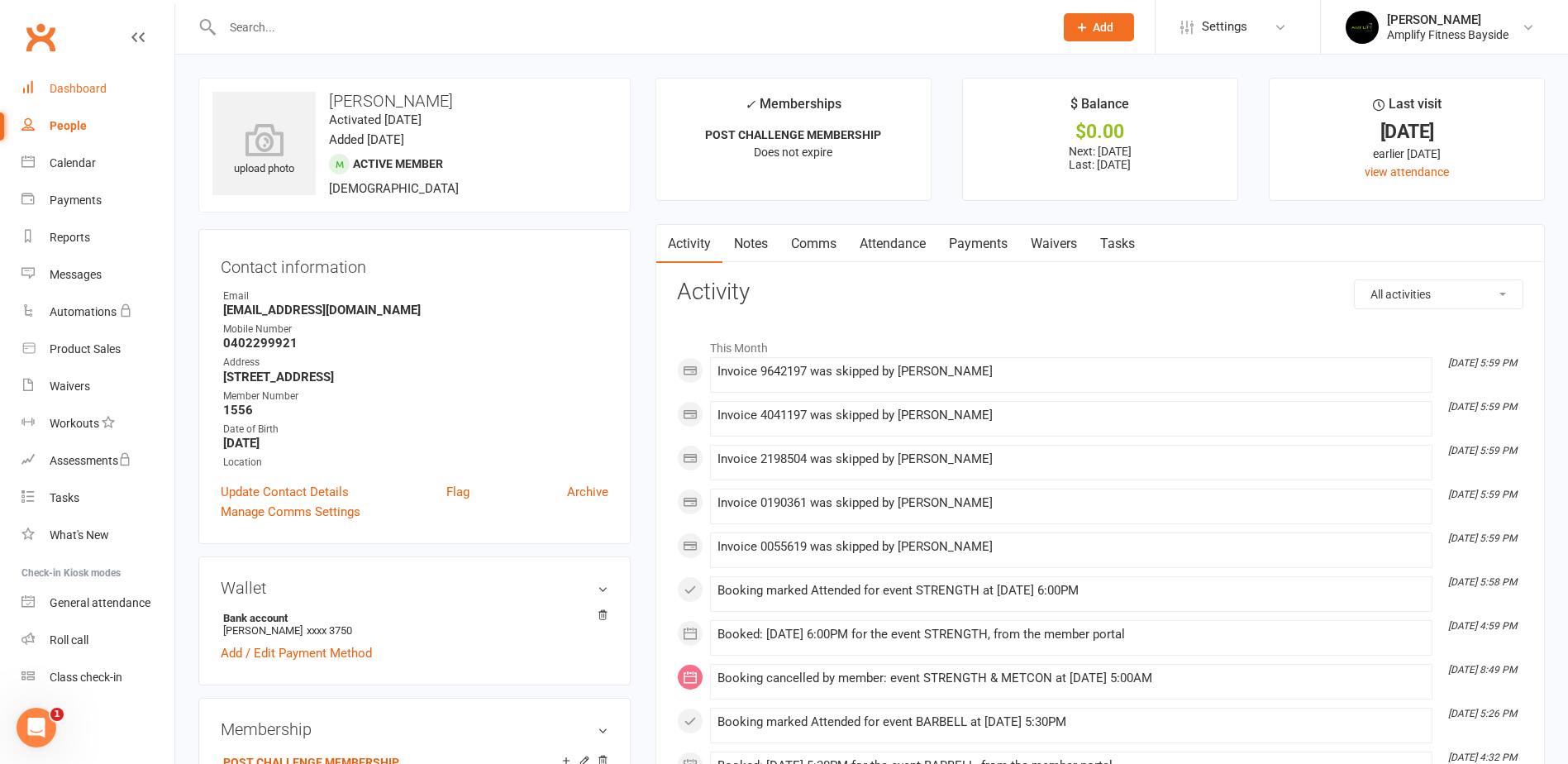
click at [127, 89] on link "Dashboard" at bounding box center [97, 88] width 153 height 37
